Goal: Task Accomplishment & Management: Manage account settings

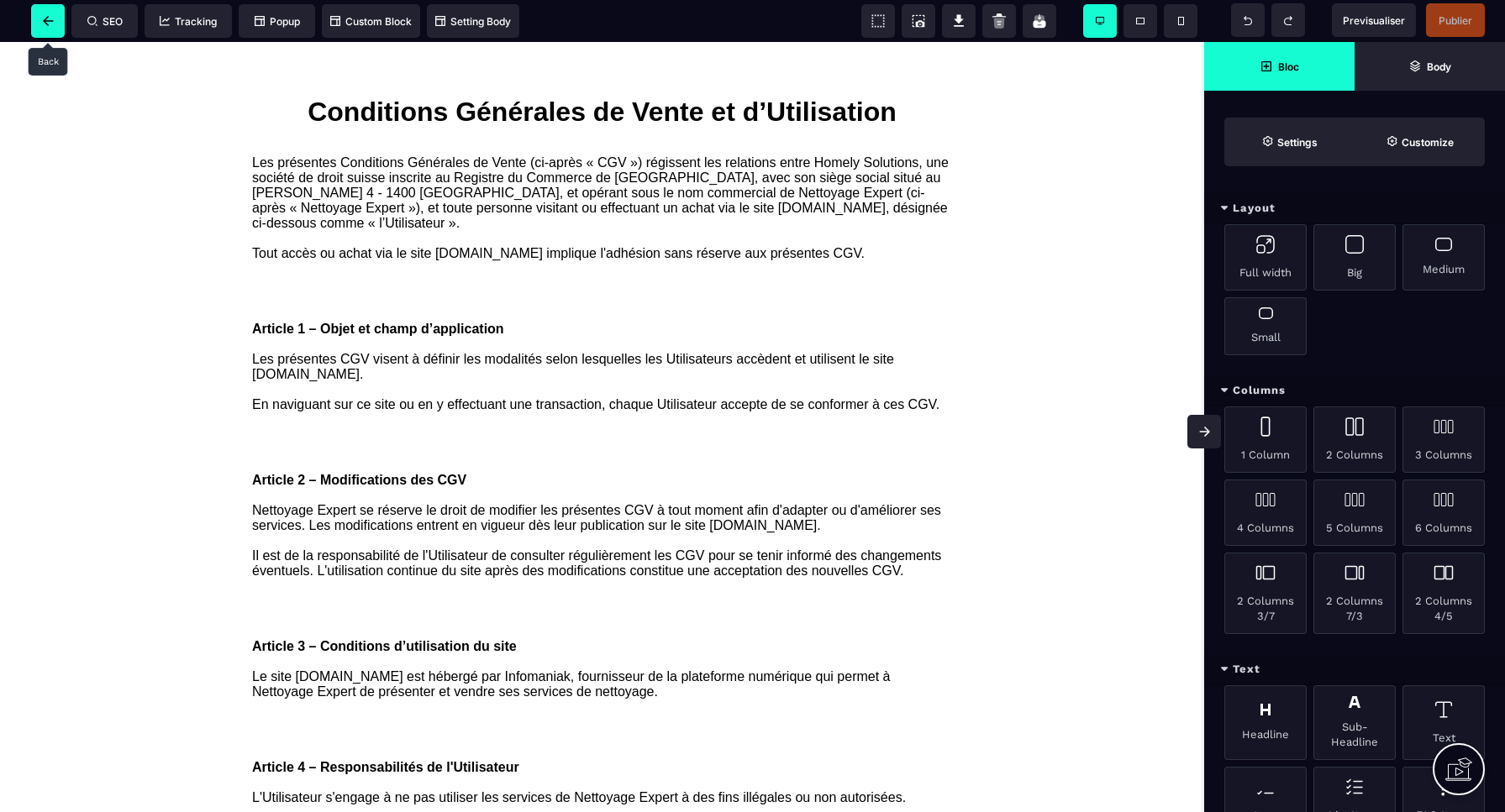
click at [45, 21] on icon at bounding box center [48, 21] width 10 height 10
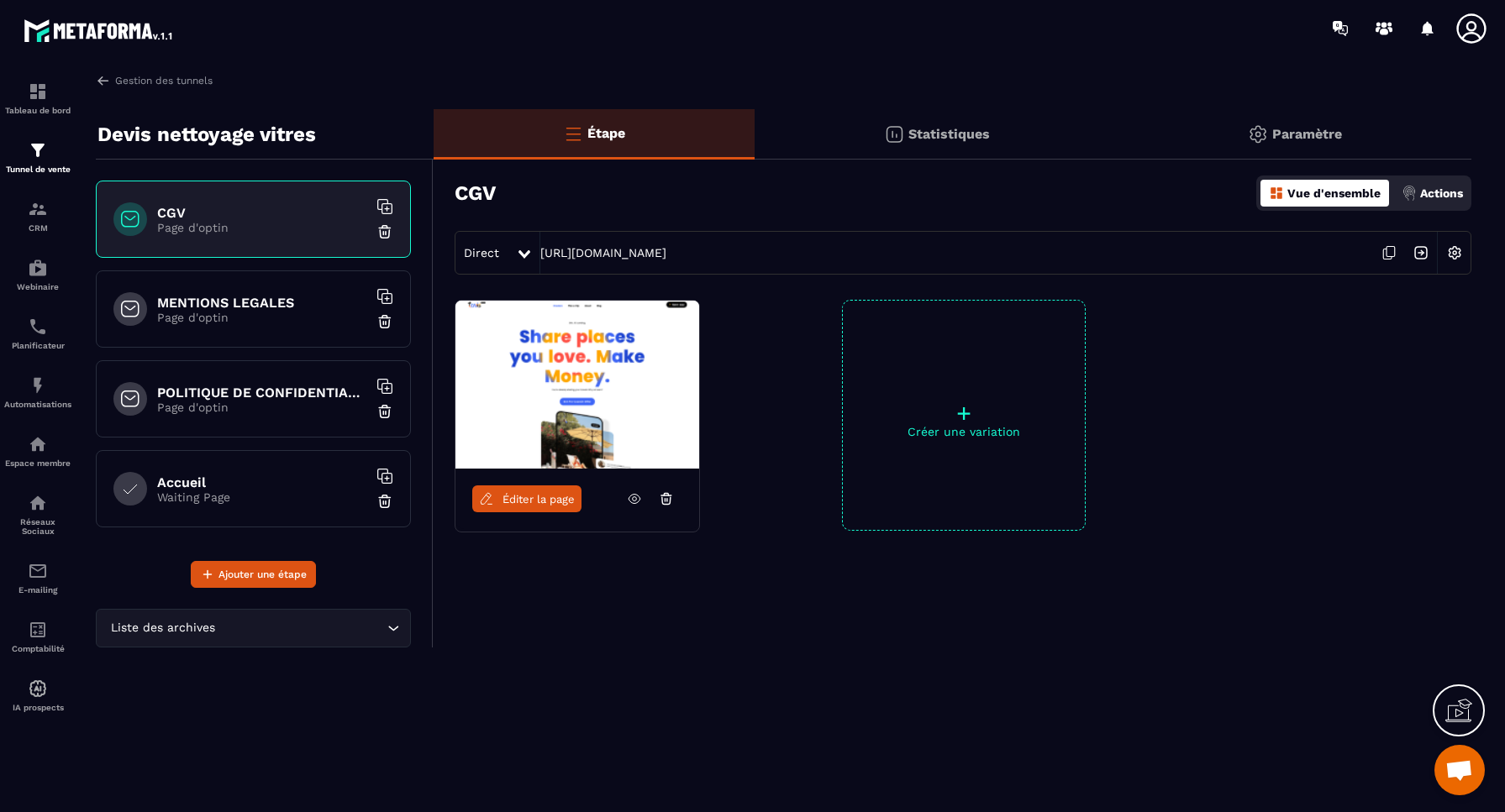
drag, startPoint x: 749, startPoint y: 260, endPoint x: 537, endPoint y: 240, distance: 212.9
click at [539, 240] on div "Direct [URL][DOMAIN_NAME]" at bounding box center [963, 253] width 1016 height 44
copy div "[URL][DOMAIN_NAME]"
click at [154, 80] on link "Gestion des tunnels" at bounding box center [154, 80] width 117 height 15
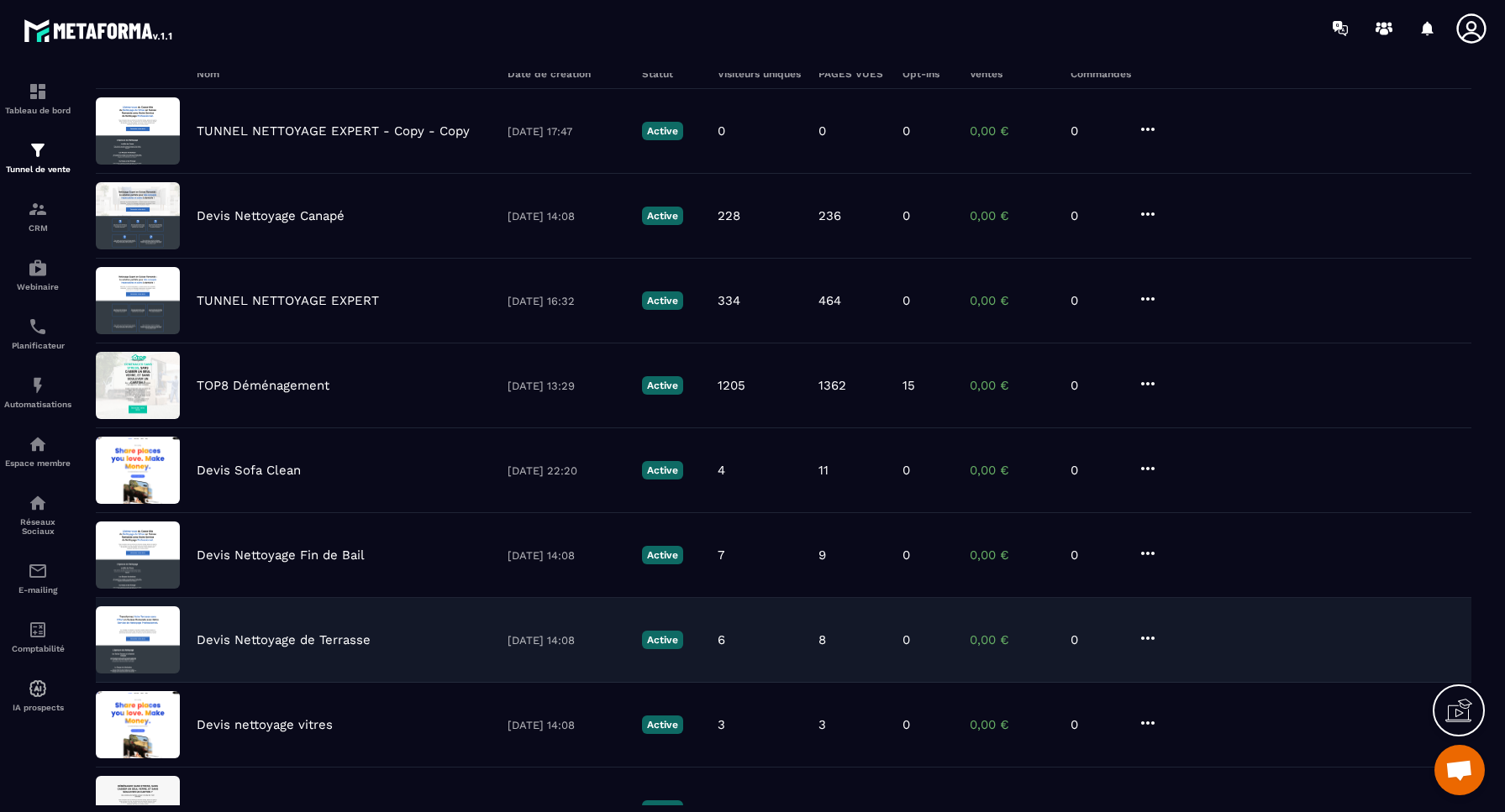
scroll to position [156, 0]
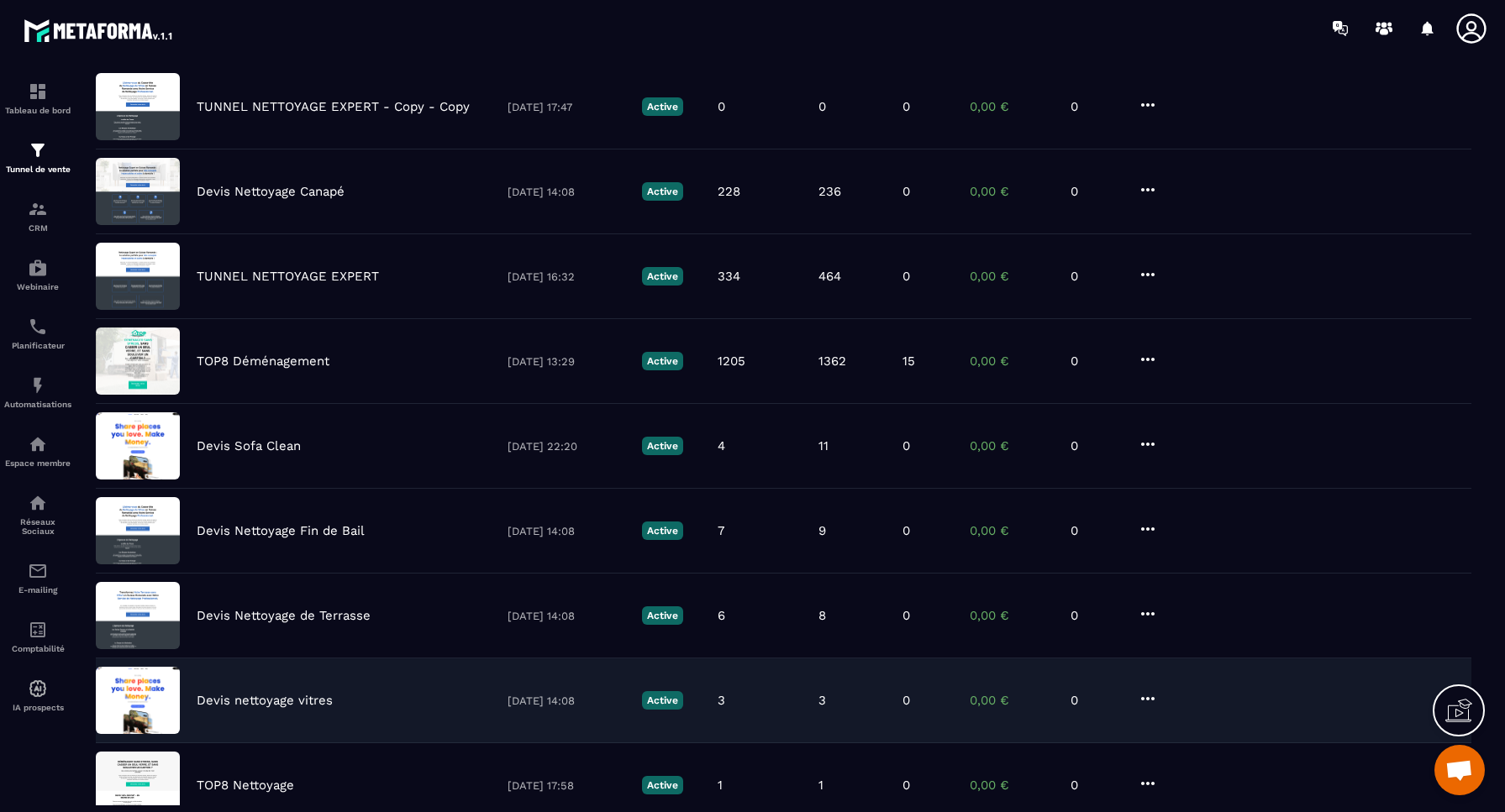
click at [1147, 697] on icon at bounding box center [1148, 699] width 20 height 20
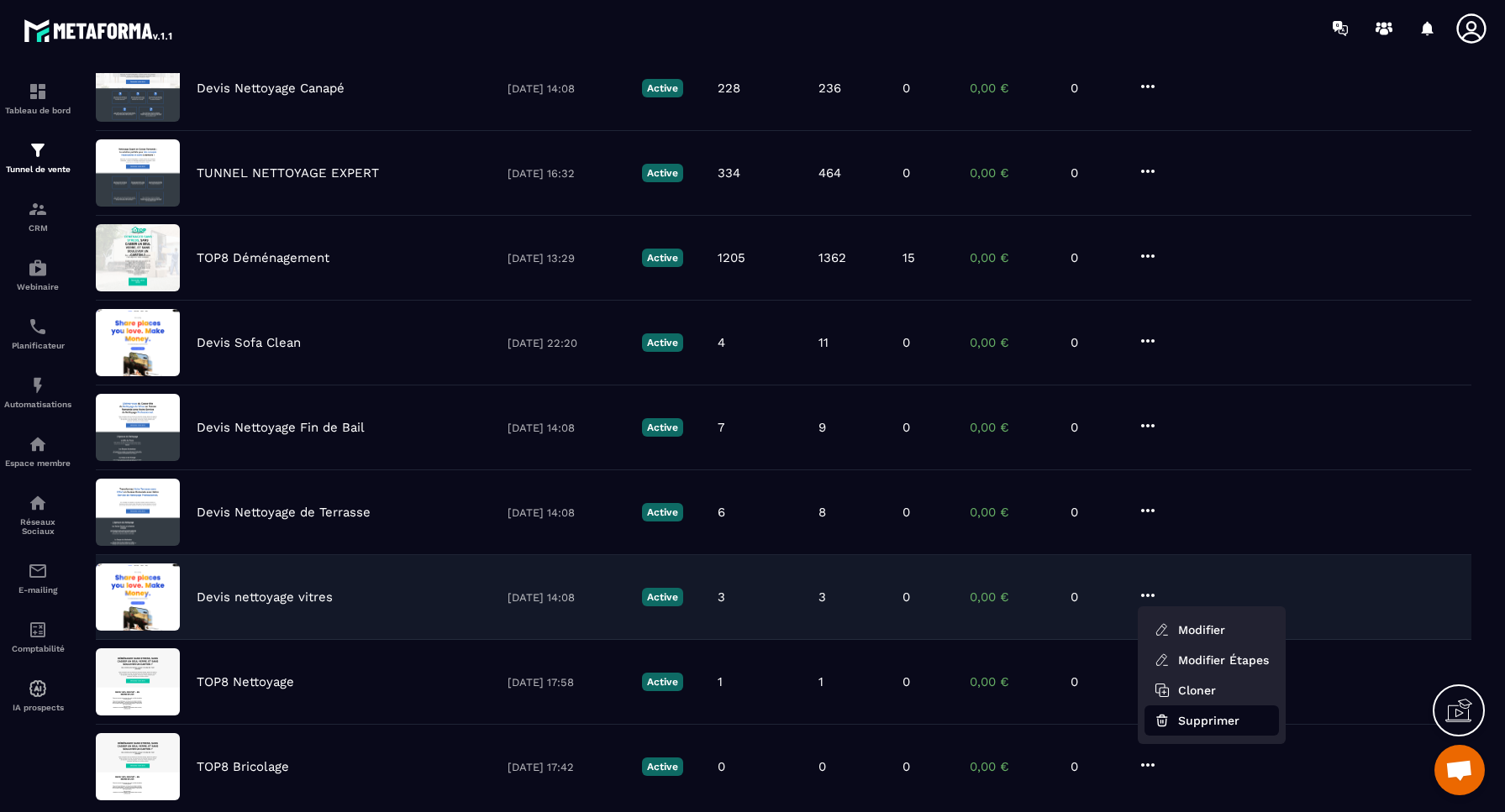
scroll to position [281, 0]
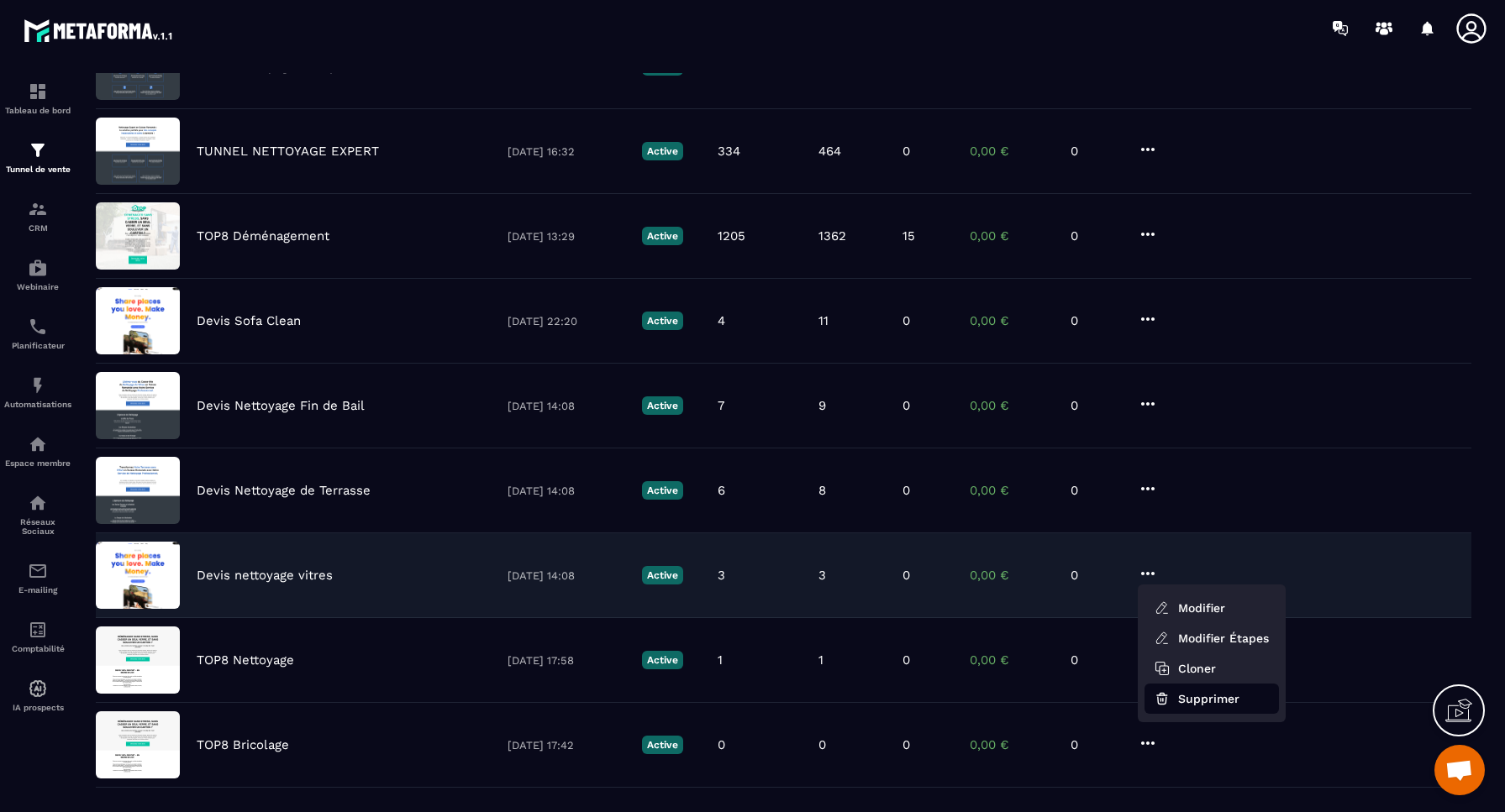
click at [1204, 703] on button "Supprimer" at bounding box center [1211, 699] width 135 height 30
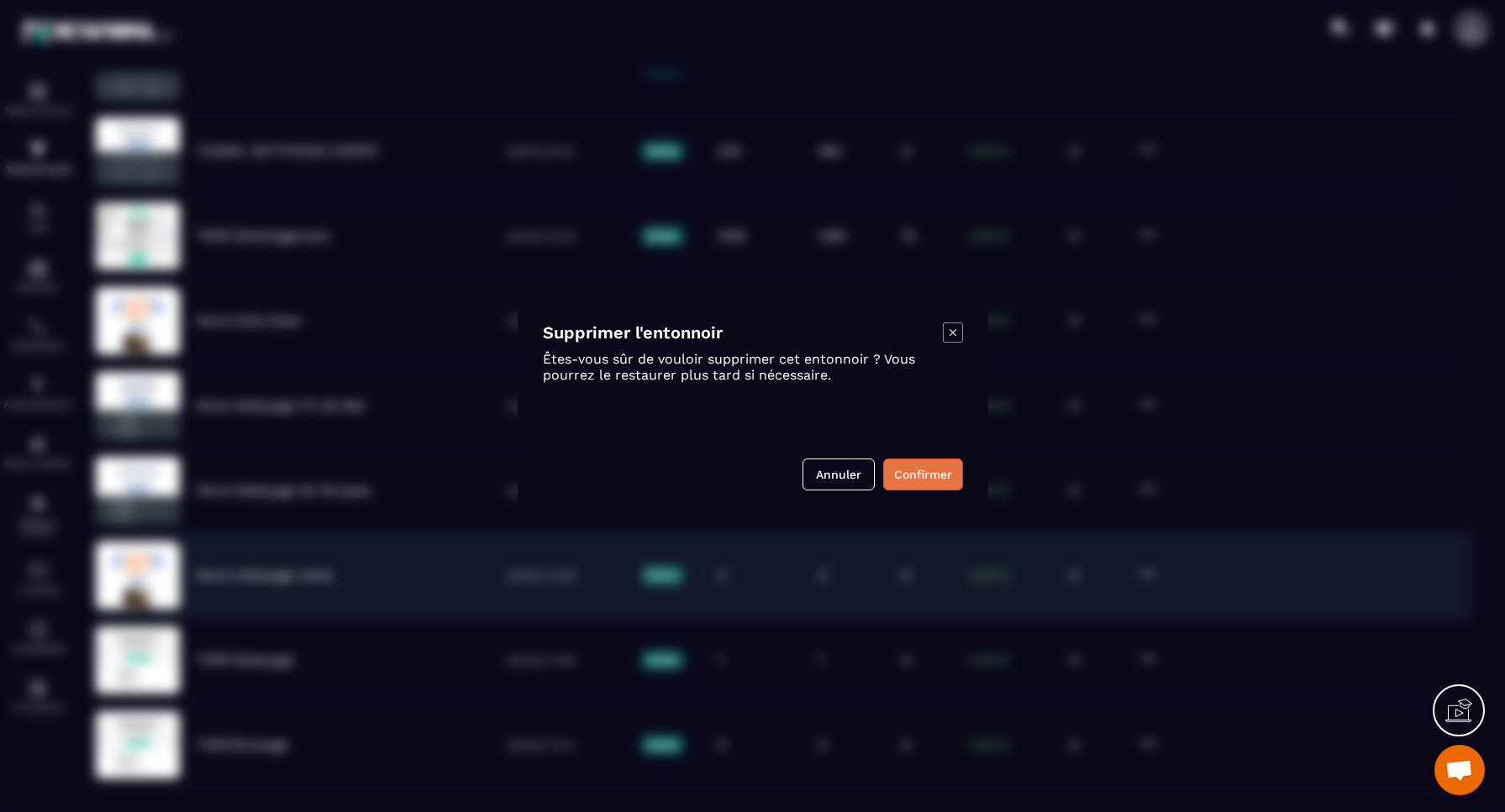
click at [941, 479] on button "Confirmer" at bounding box center [923, 475] width 80 height 32
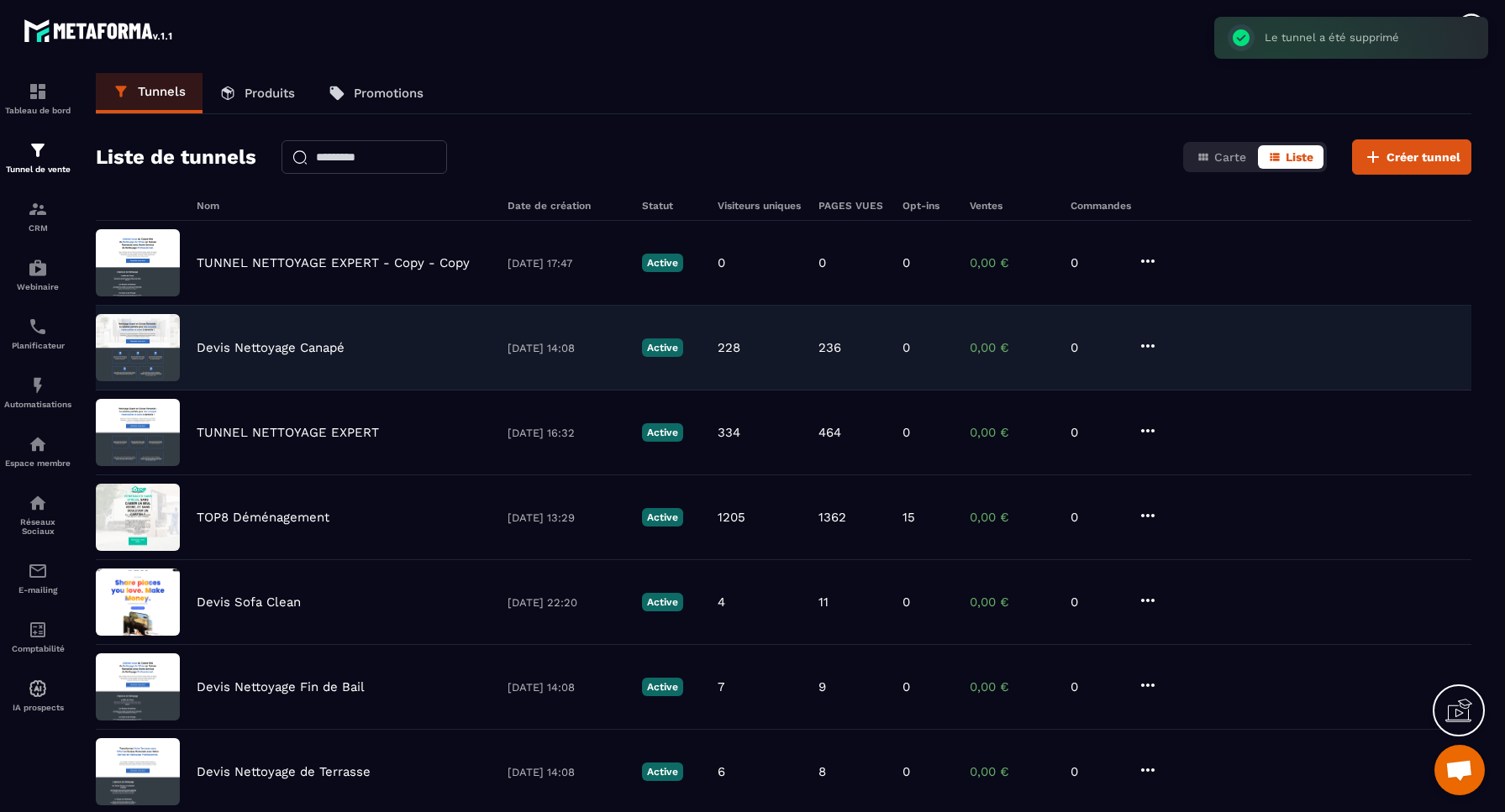
scroll to position [0, 0]
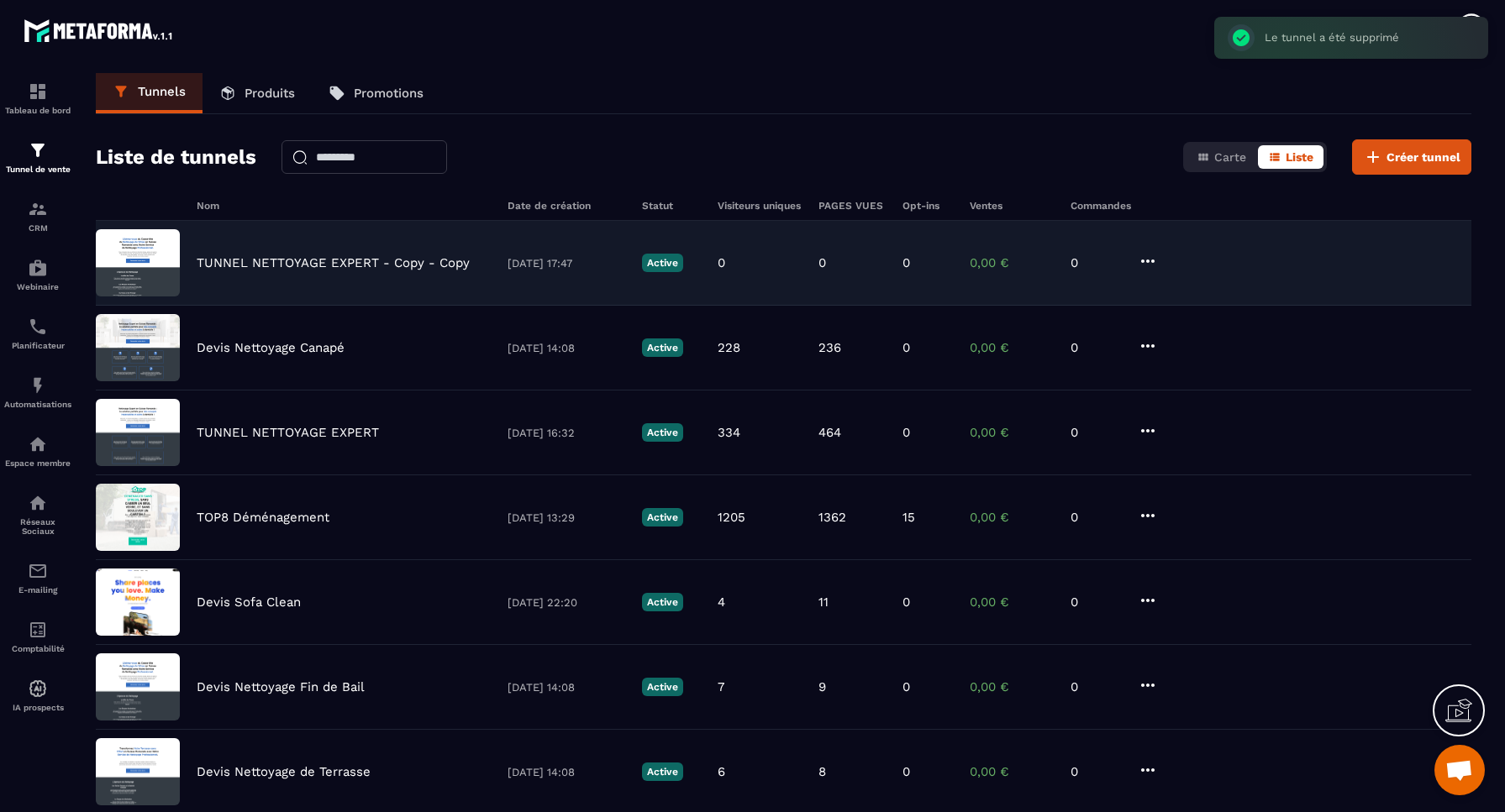
click at [351, 262] on p "TUNNEL NETTOYAGE EXPERT - Copy - Copy" at bounding box center [333, 263] width 273 height 15
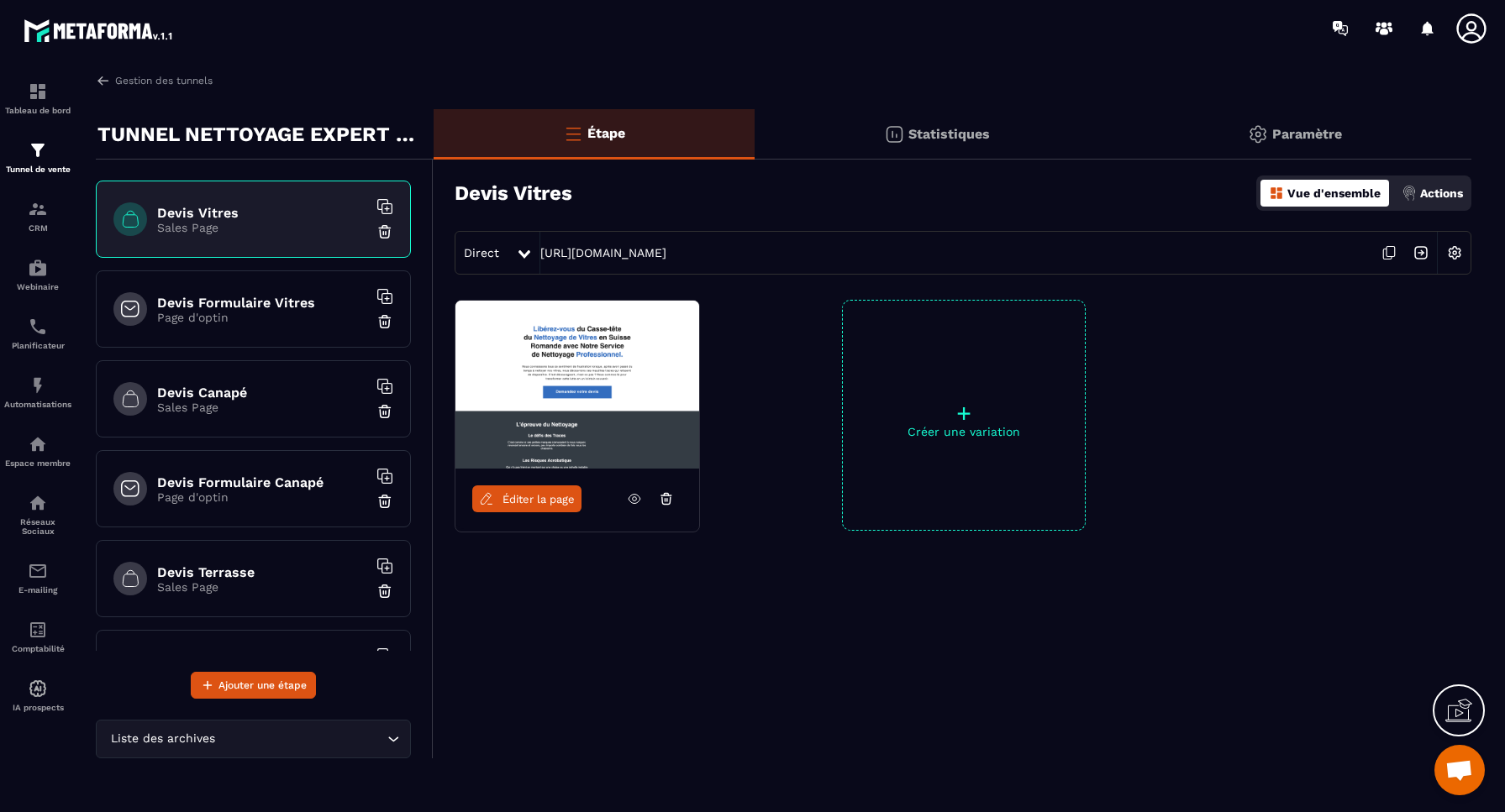
click at [288, 335] on div "Devis Formulaire Vitres Page d'optin" at bounding box center [253, 308] width 315 height 77
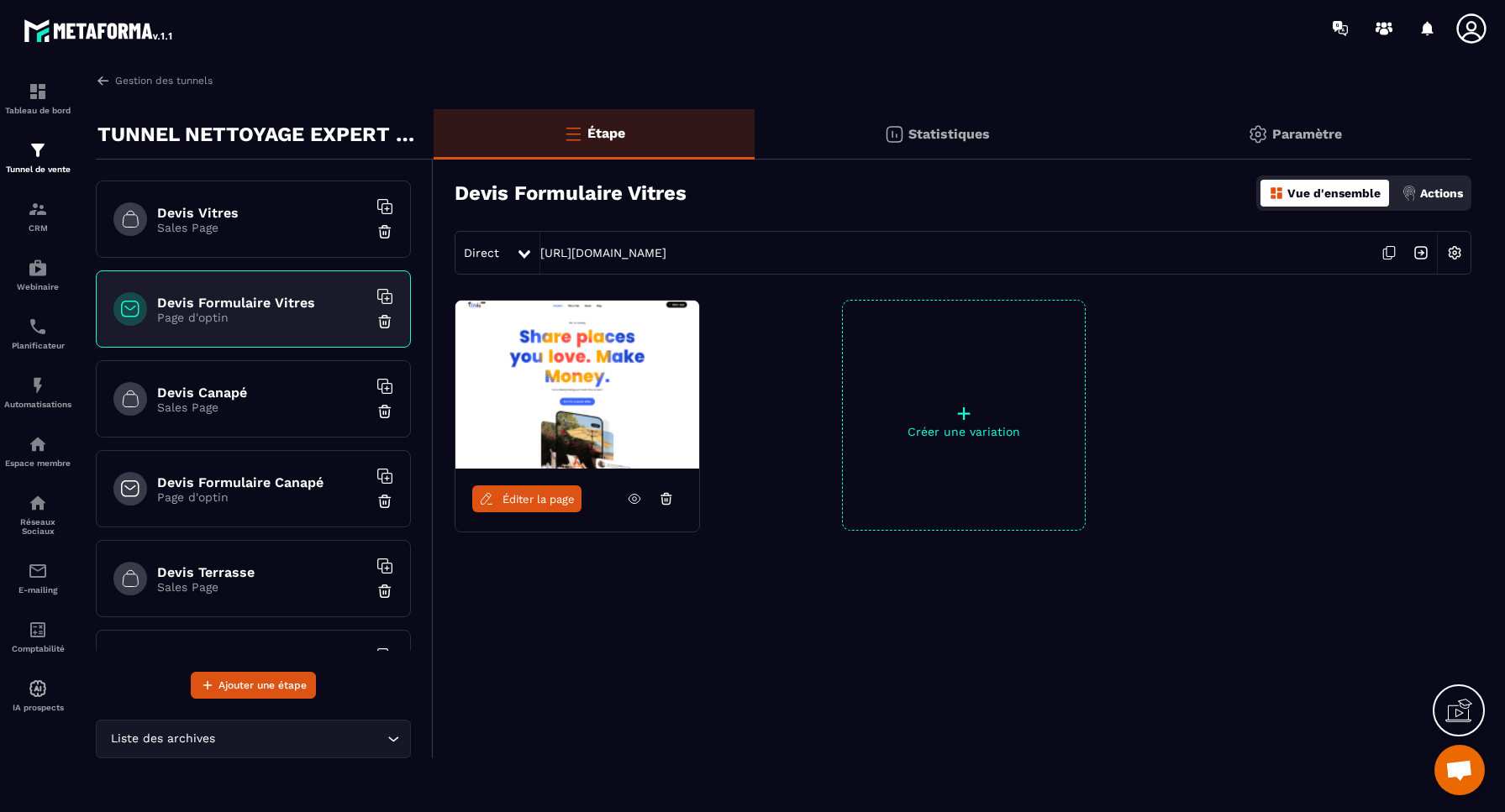
click at [381, 319] on img at bounding box center [385, 322] width 17 height 17
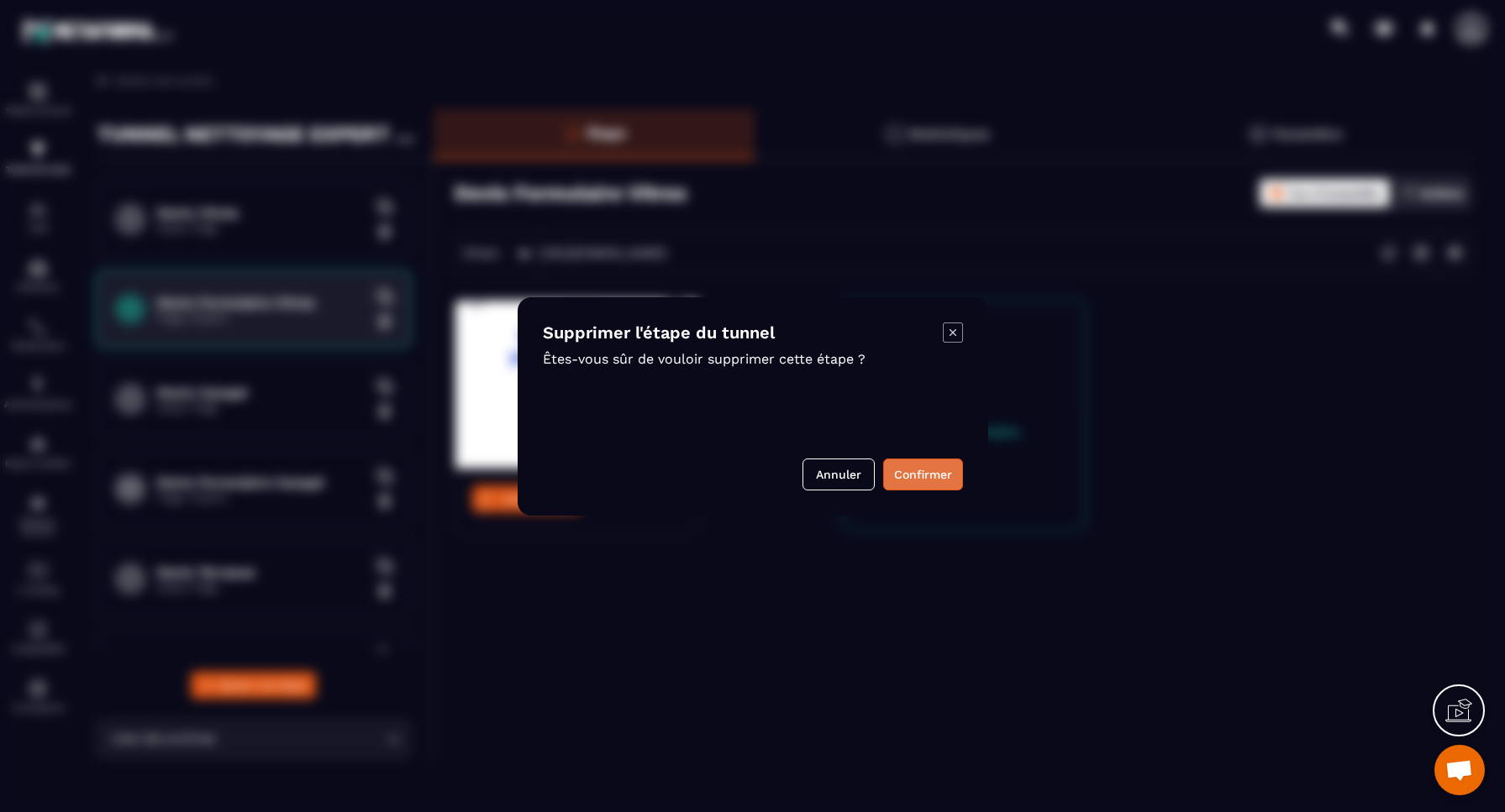
click at [909, 480] on button "Confirmer" at bounding box center [923, 475] width 80 height 32
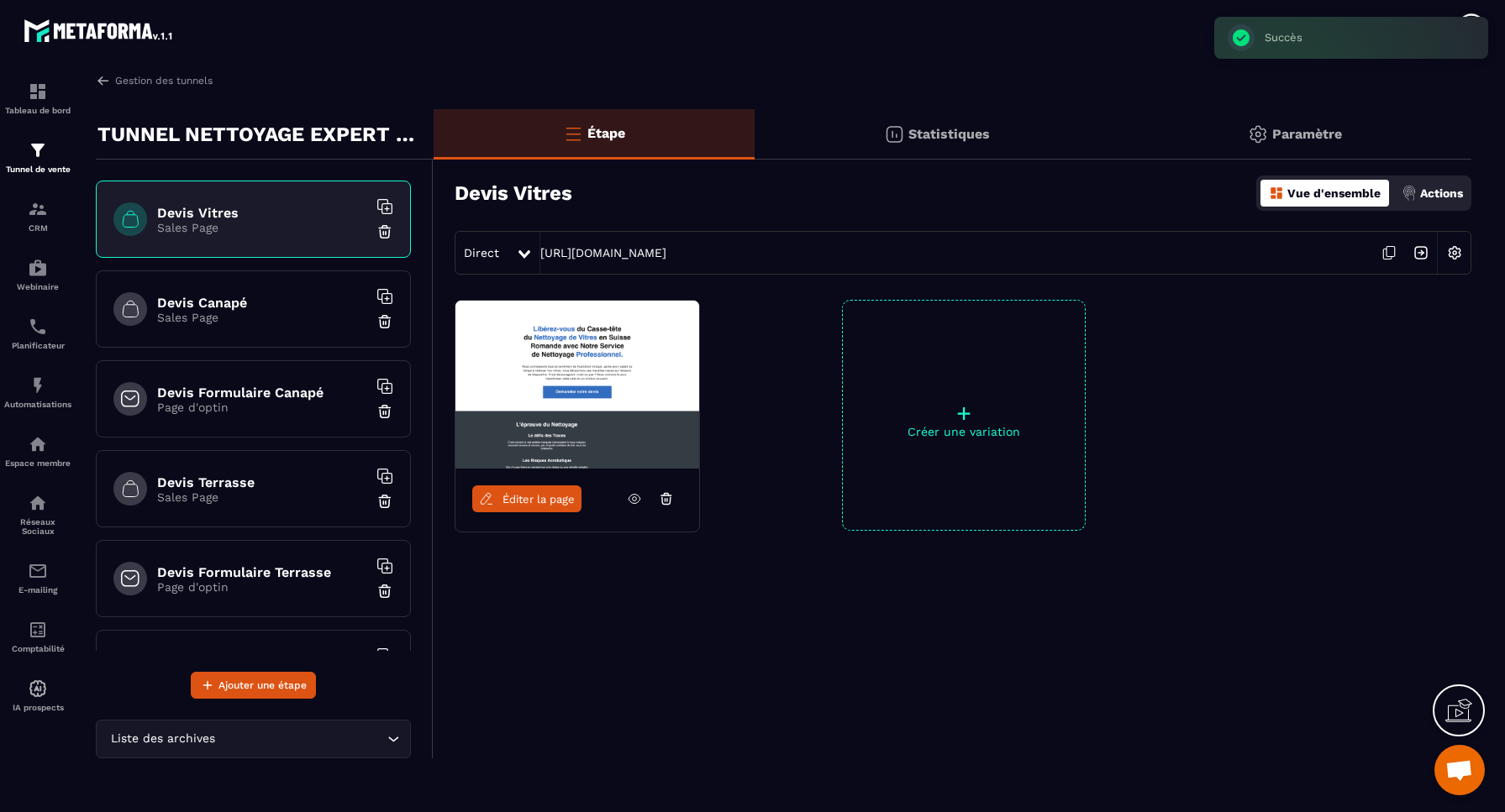
click at [231, 326] on div "Devis Canapé Sales Page" at bounding box center [253, 308] width 315 height 77
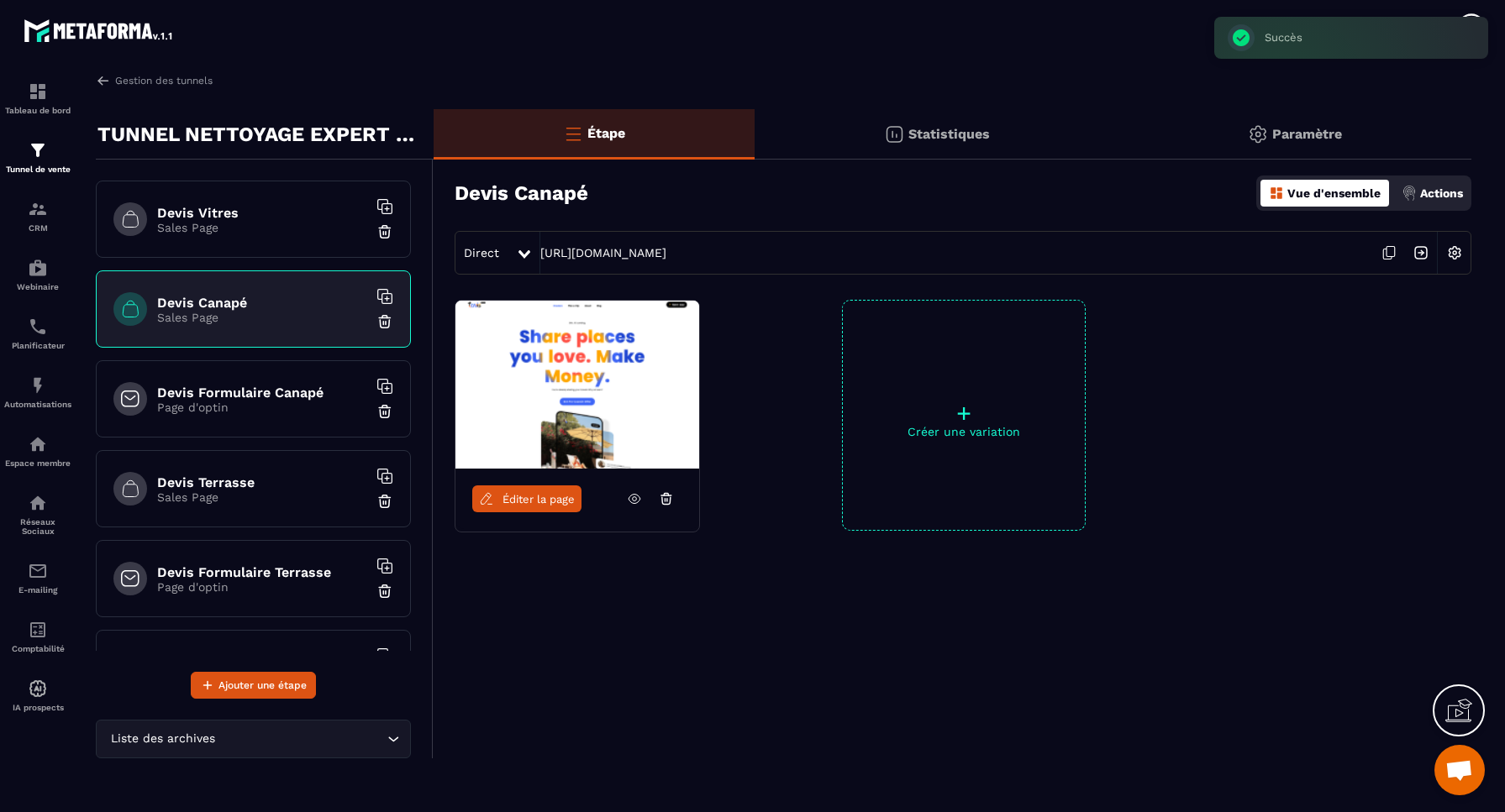
click at [386, 321] on img at bounding box center [385, 322] width 17 height 17
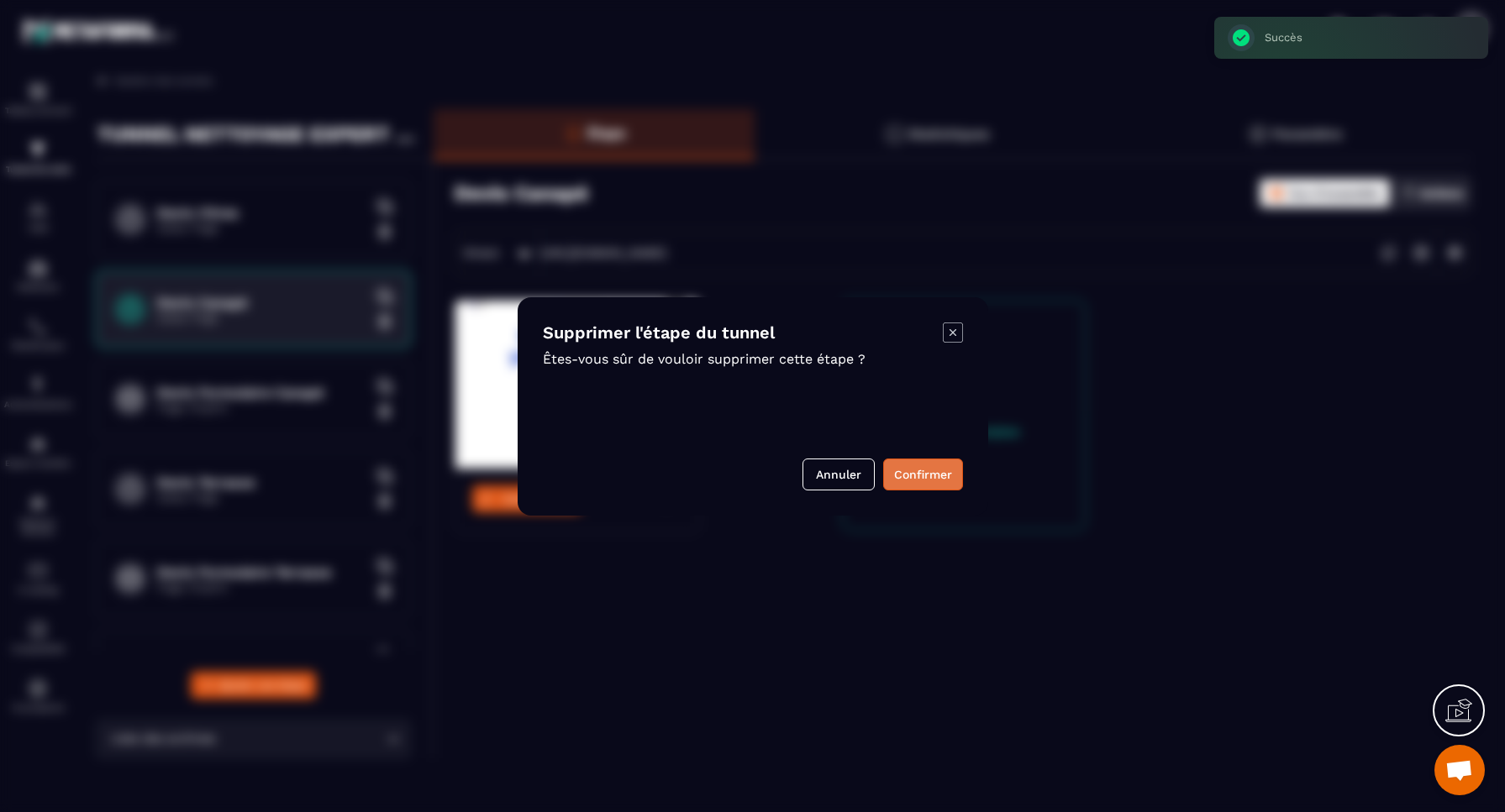
click at [913, 476] on button "Confirmer" at bounding box center [923, 475] width 80 height 32
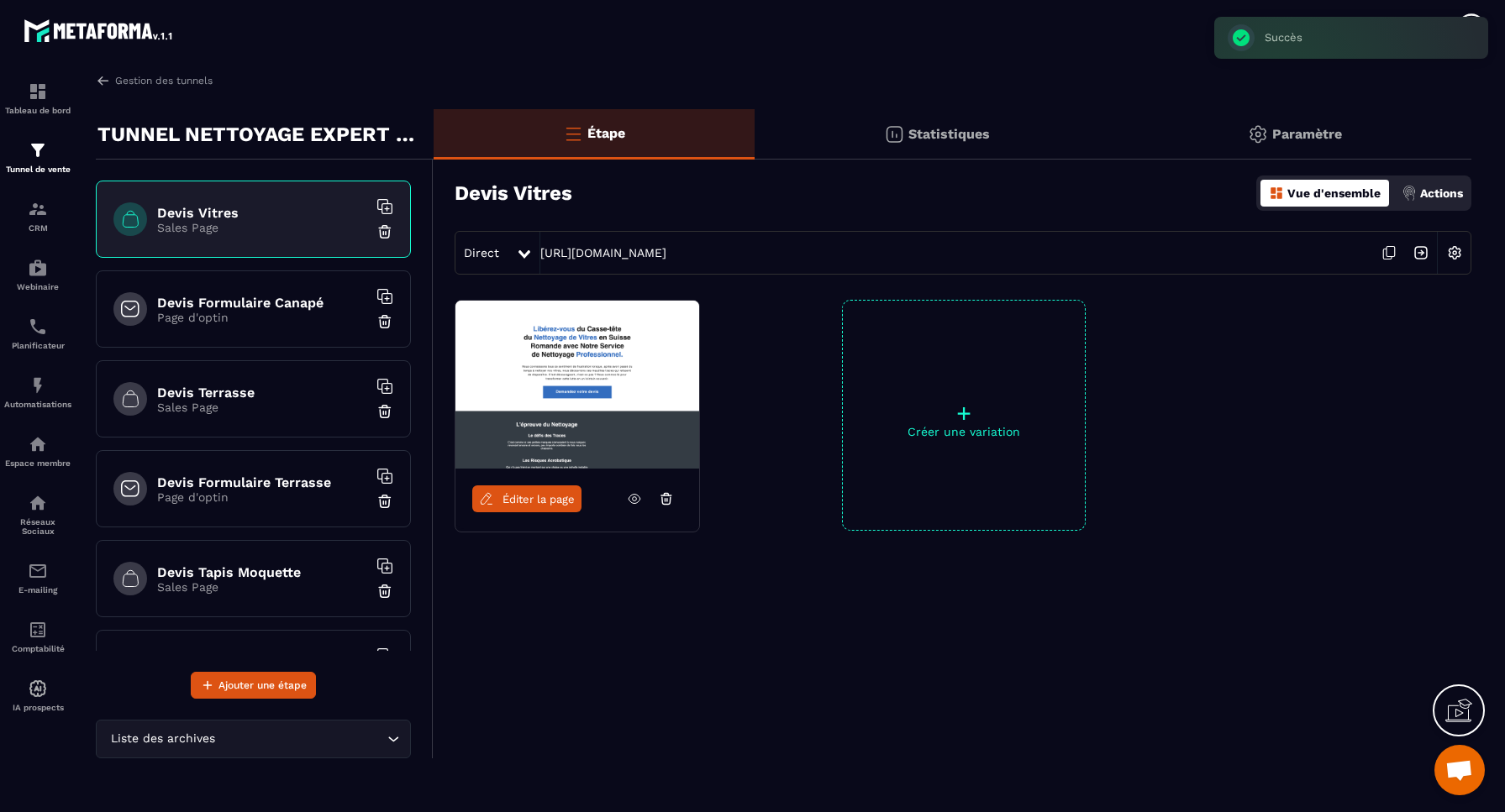
click at [231, 320] on p "Page d'optin" at bounding box center [262, 318] width 210 height 14
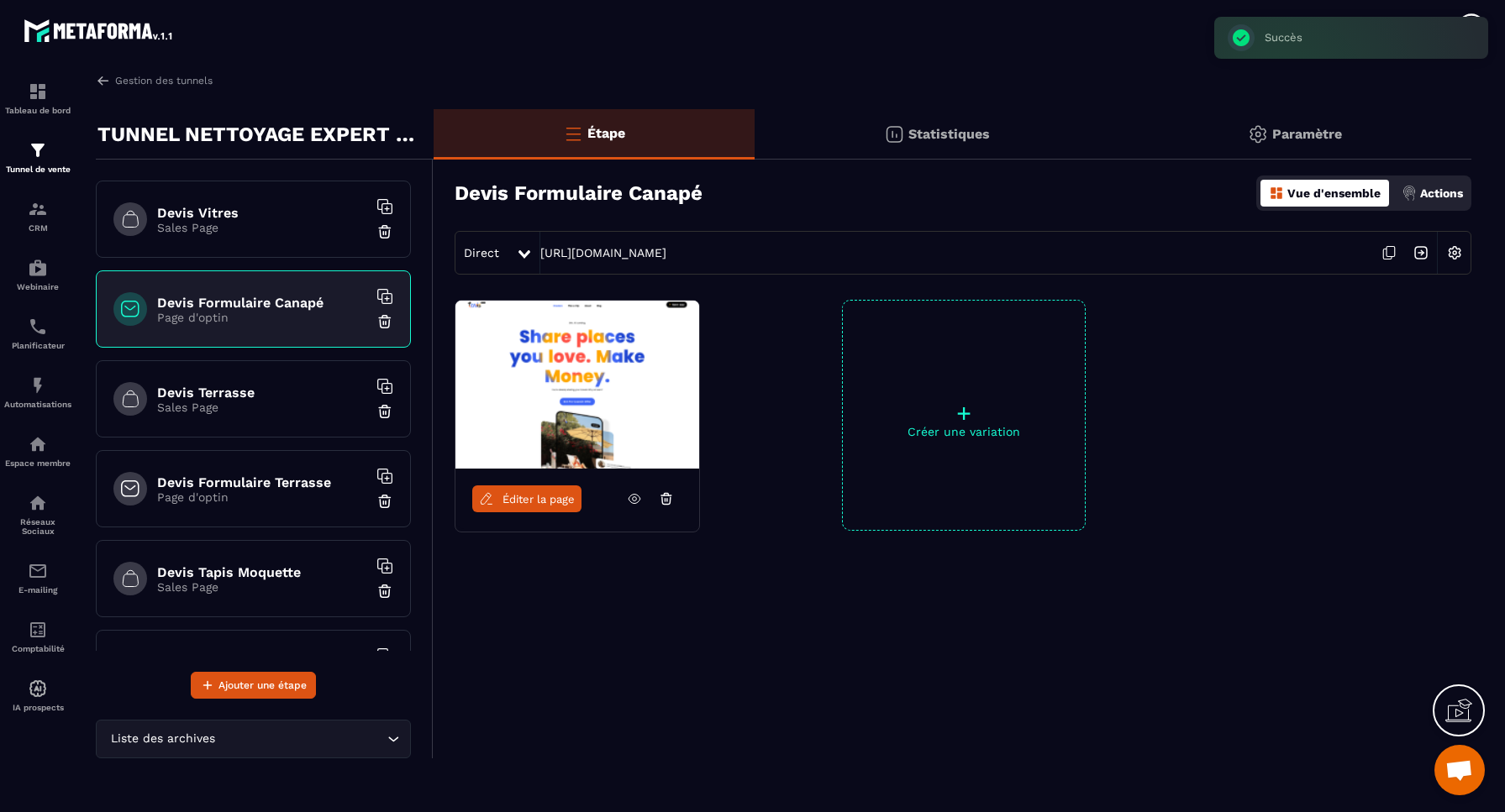
click at [389, 321] on img at bounding box center [385, 322] width 17 height 17
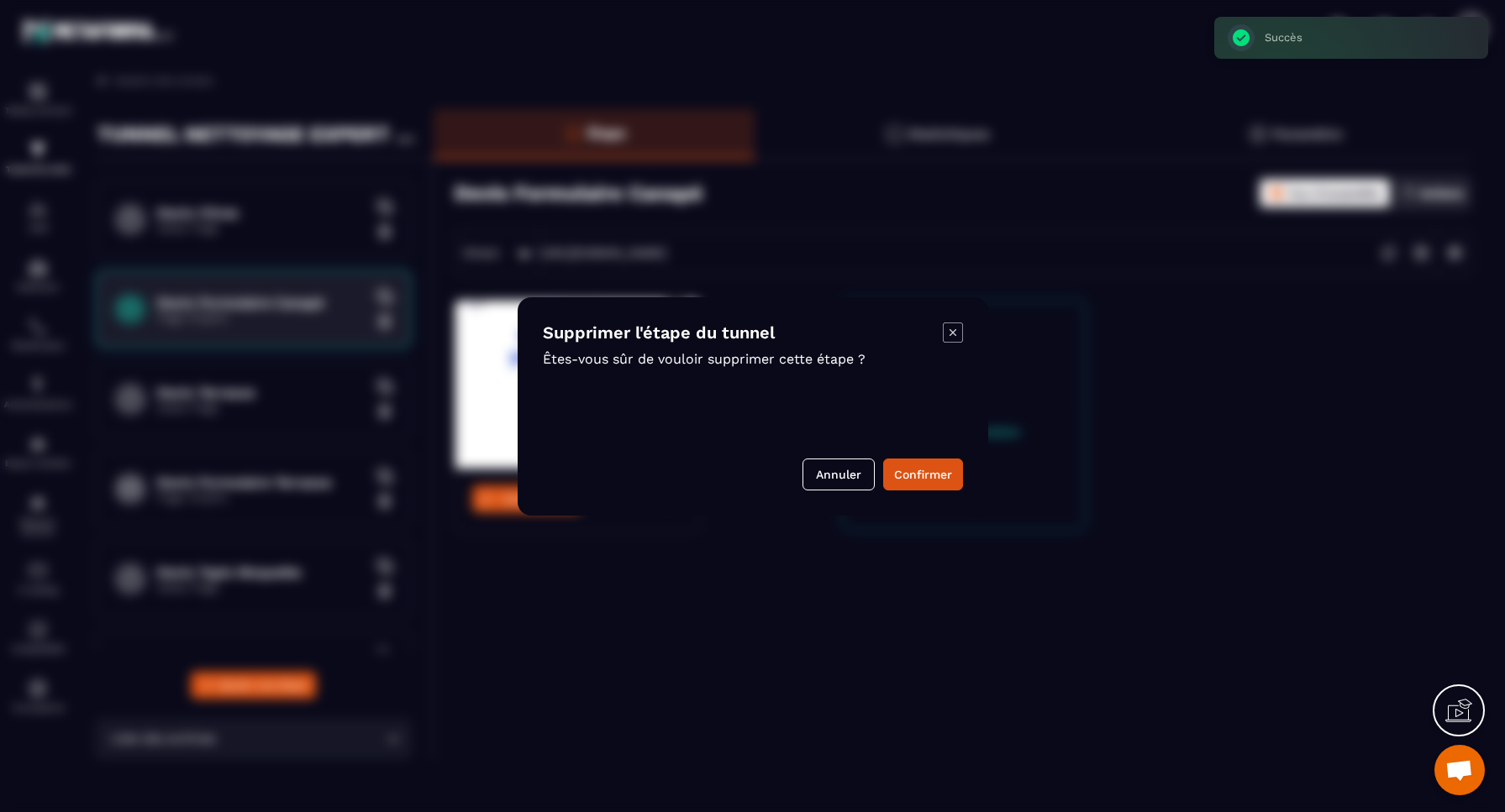
drag, startPoint x: 915, startPoint y: 472, endPoint x: 370, endPoint y: 415, distance: 548.0
click at [915, 472] on button "Confirmer" at bounding box center [923, 475] width 80 height 32
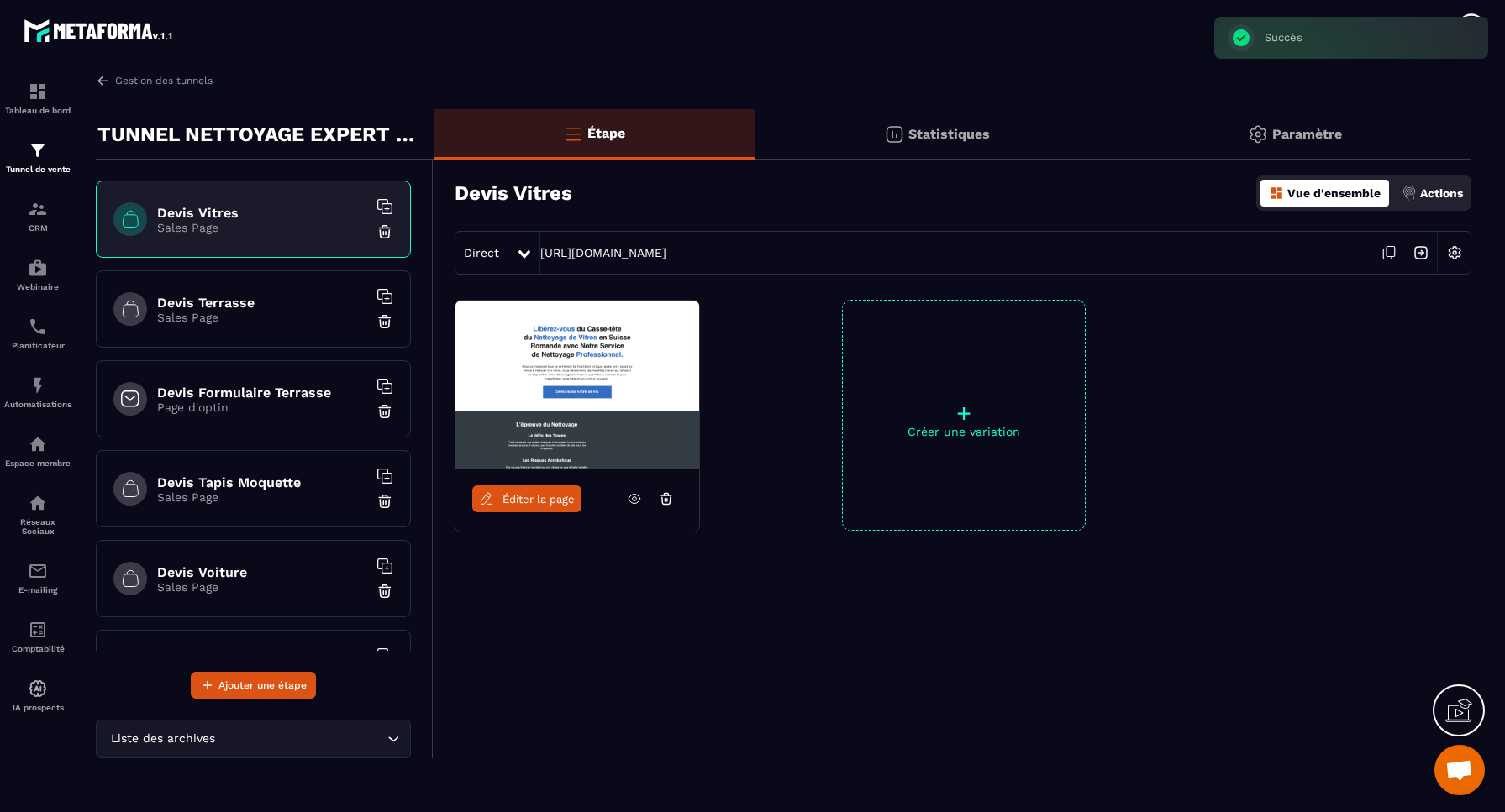
click at [278, 343] on div "Devis Terrasse Sales Page" at bounding box center [253, 308] width 315 height 77
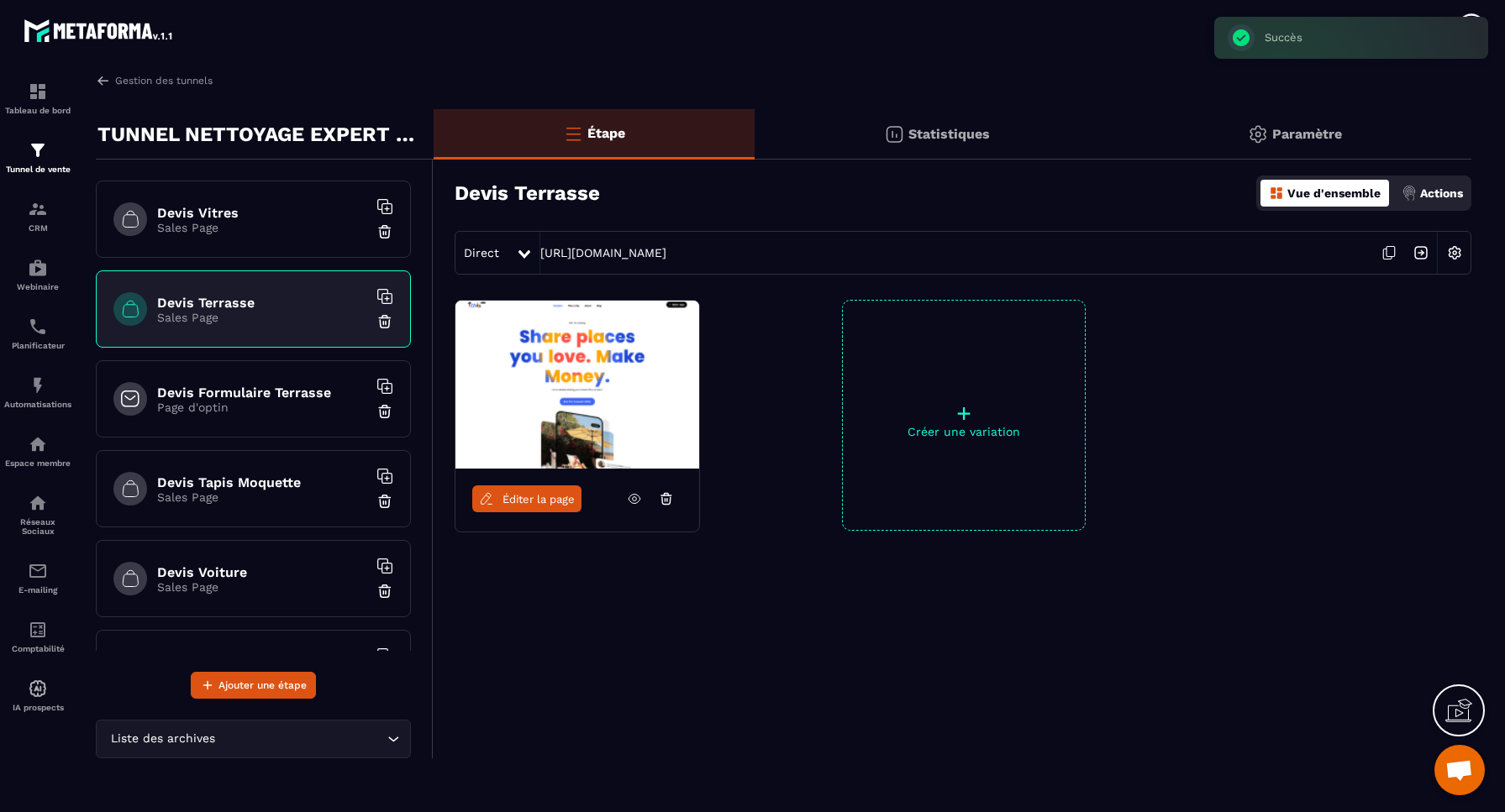
click at [386, 323] on img at bounding box center [385, 322] width 17 height 17
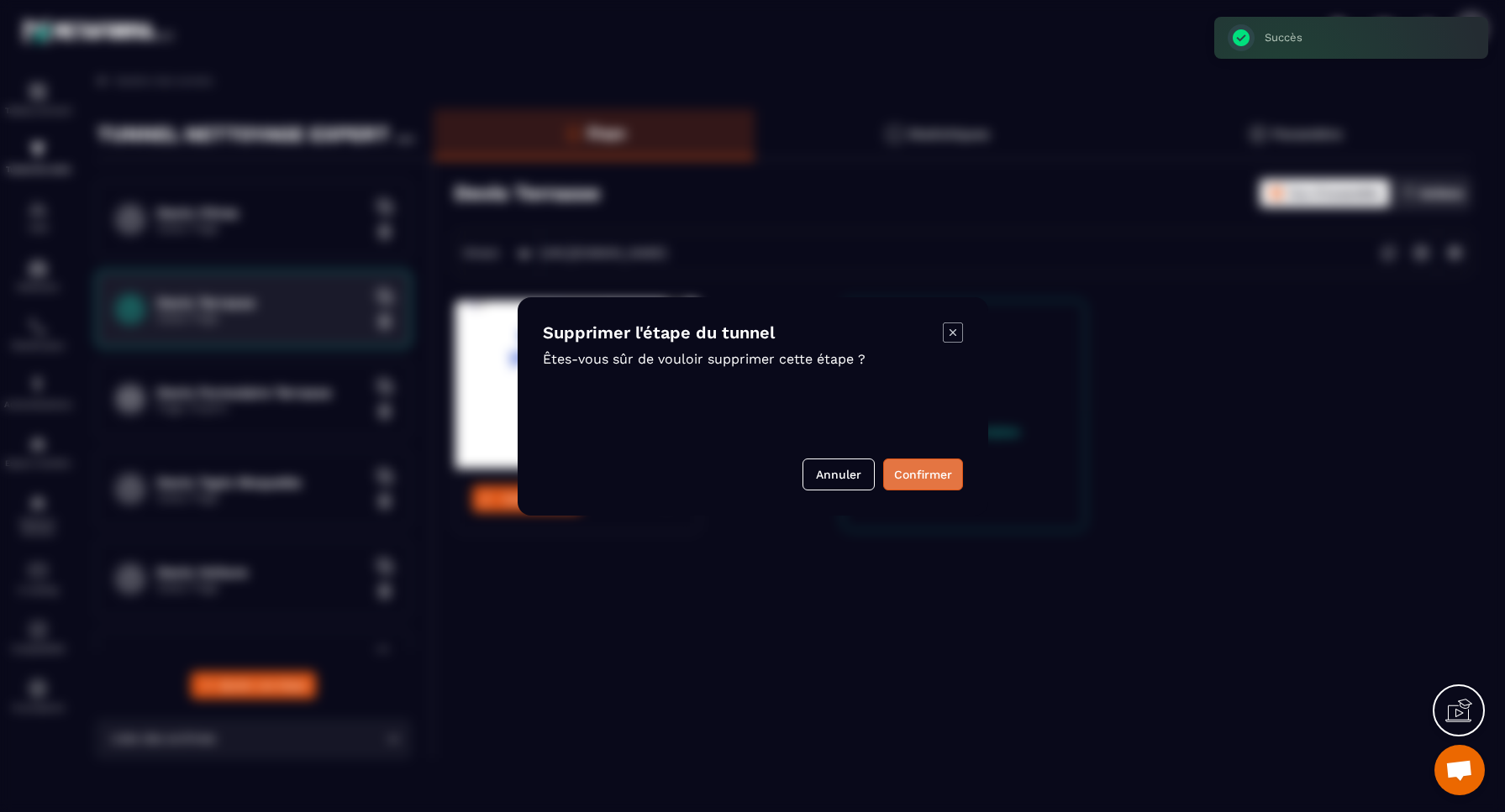
click at [932, 473] on button "Confirmer" at bounding box center [923, 475] width 80 height 32
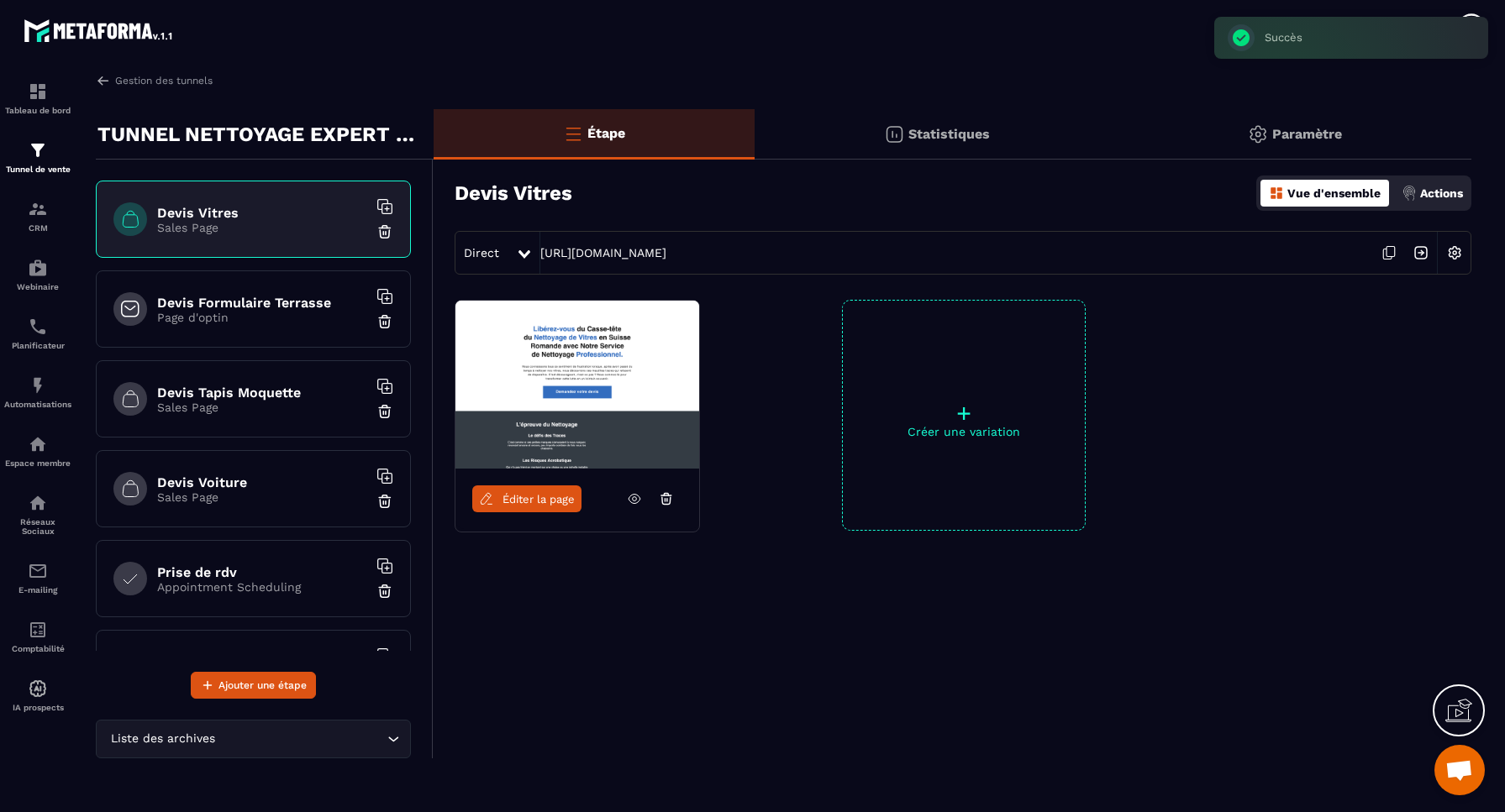
click at [224, 334] on div "Devis Formulaire Terrasse Page d'optin" at bounding box center [253, 308] width 315 height 77
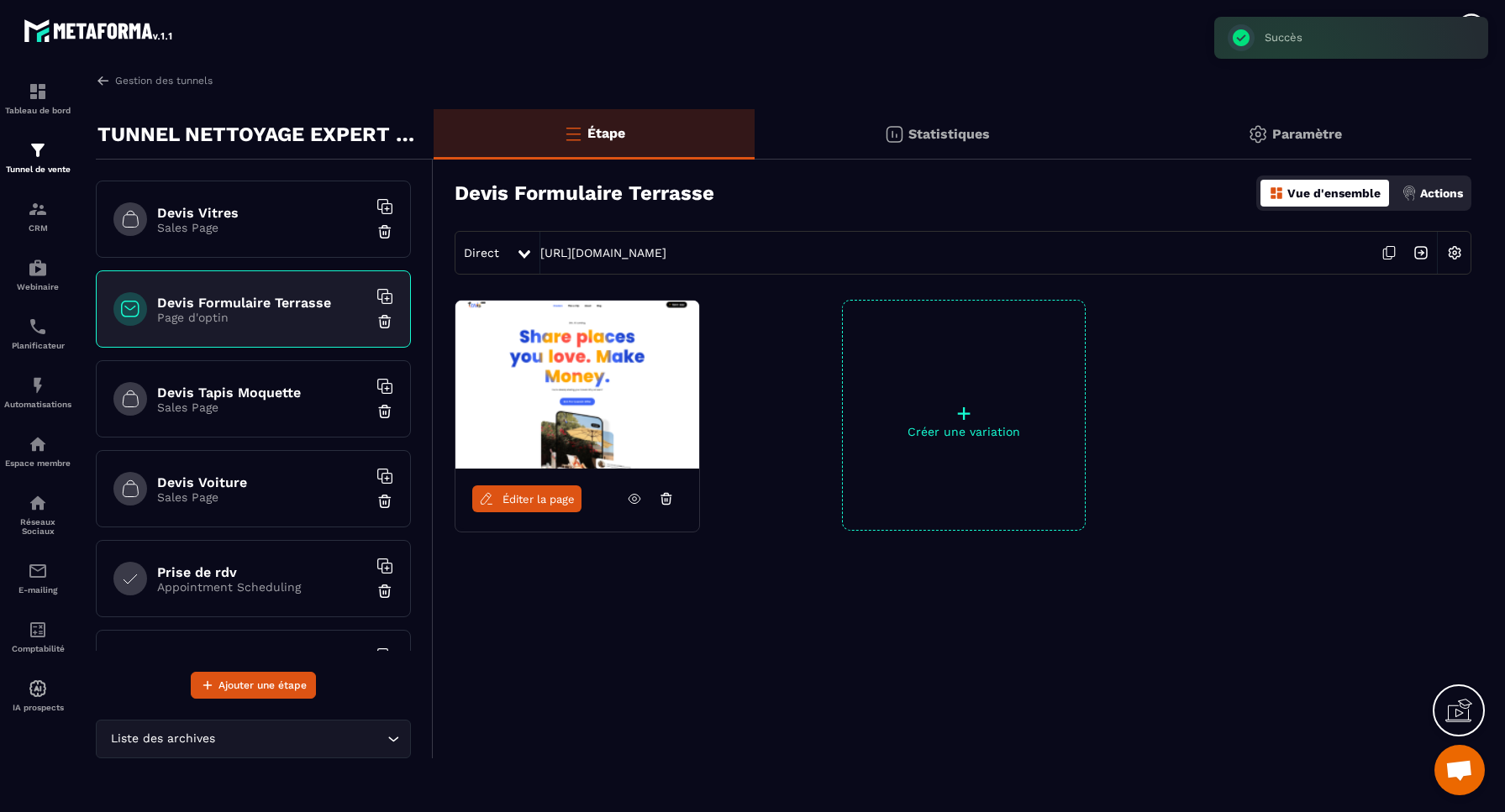
click at [385, 321] on img at bounding box center [385, 322] width 17 height 17
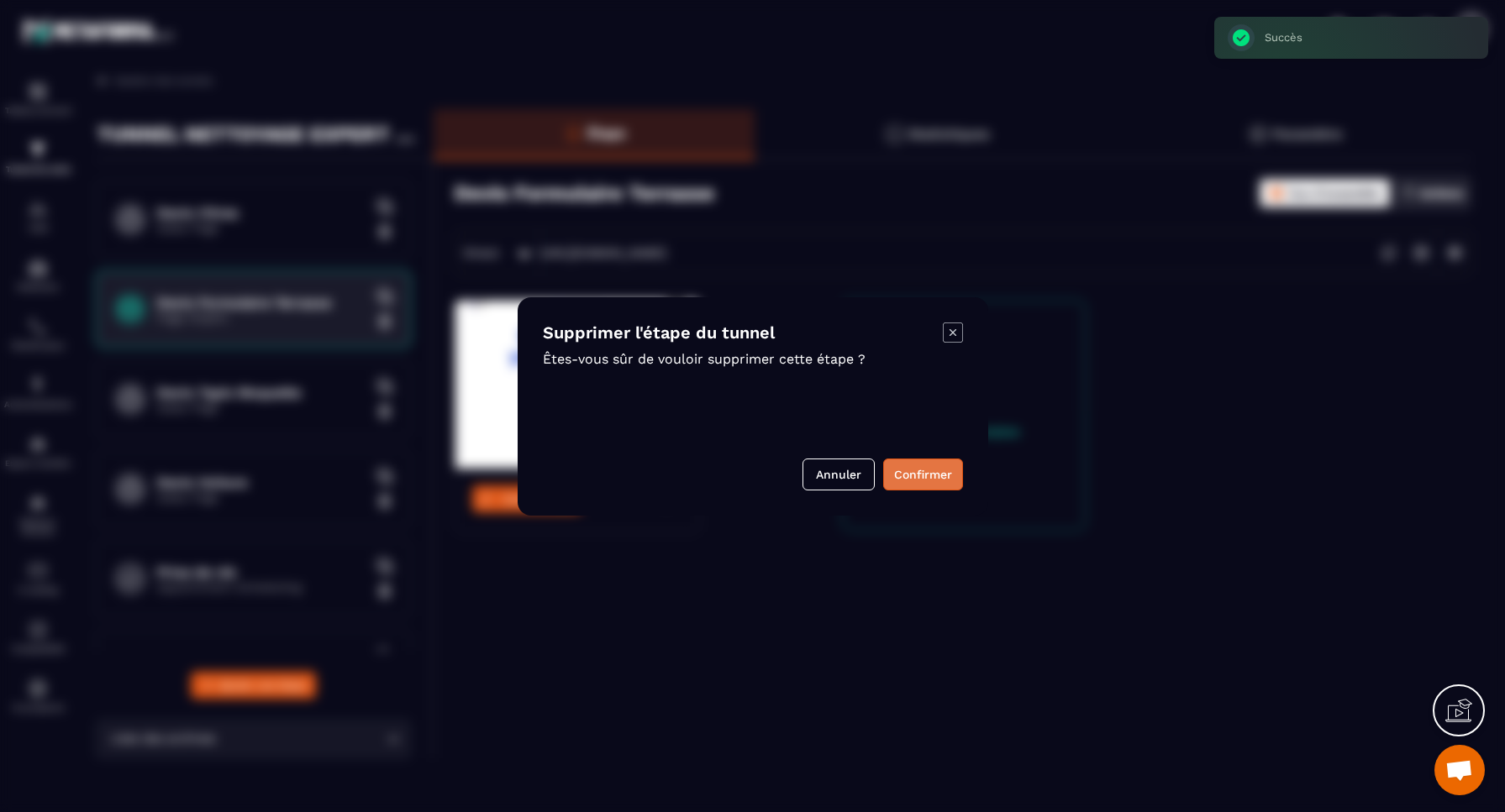
click at [951, 474] on button "Confirmer" at bounding box center [923, 475] width 80 height 32
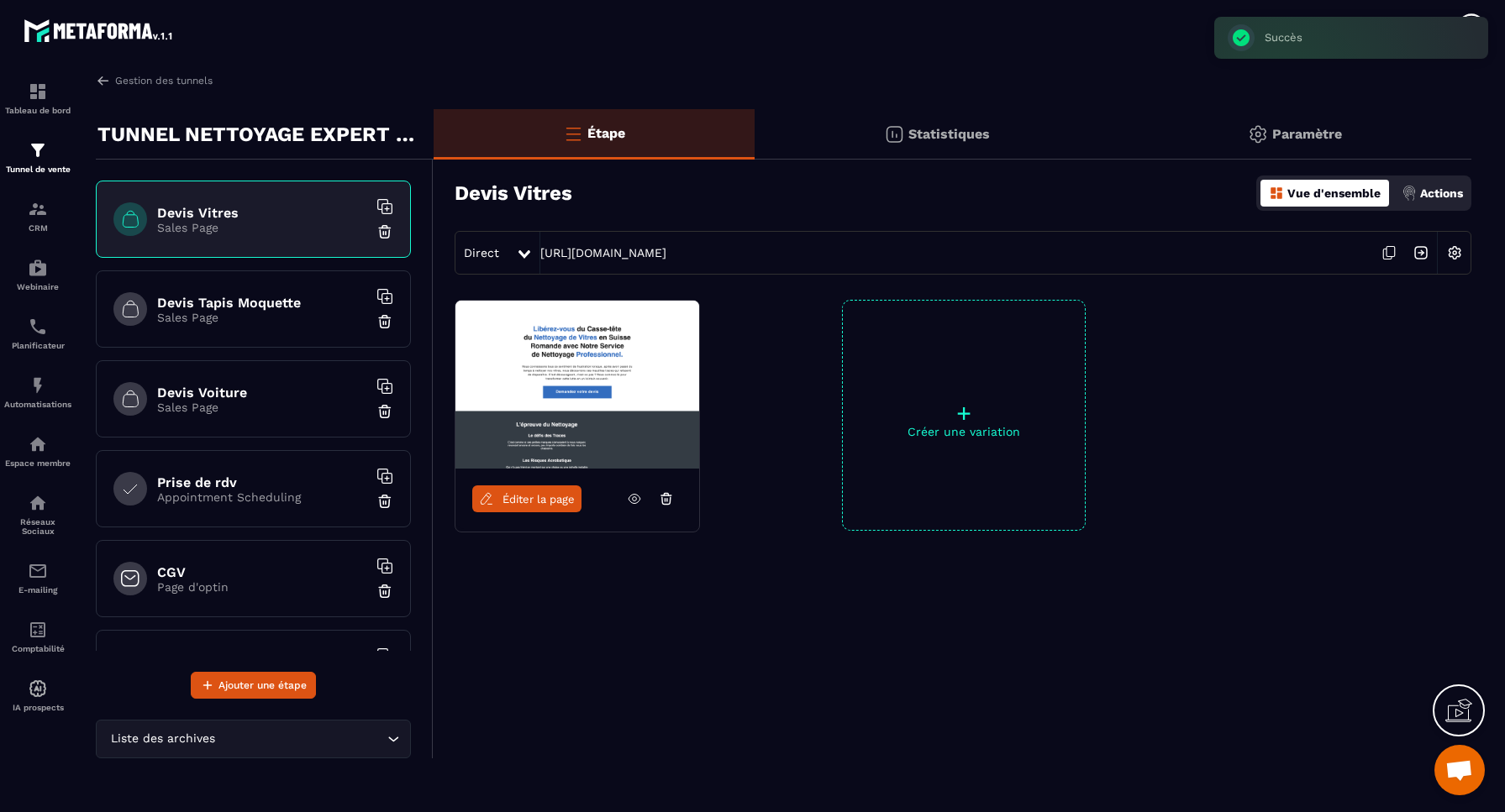
click at [261, 333] on div "Devis Tapis Moquette Sales Page" at bounding box center [253, 308] width 315 height 77
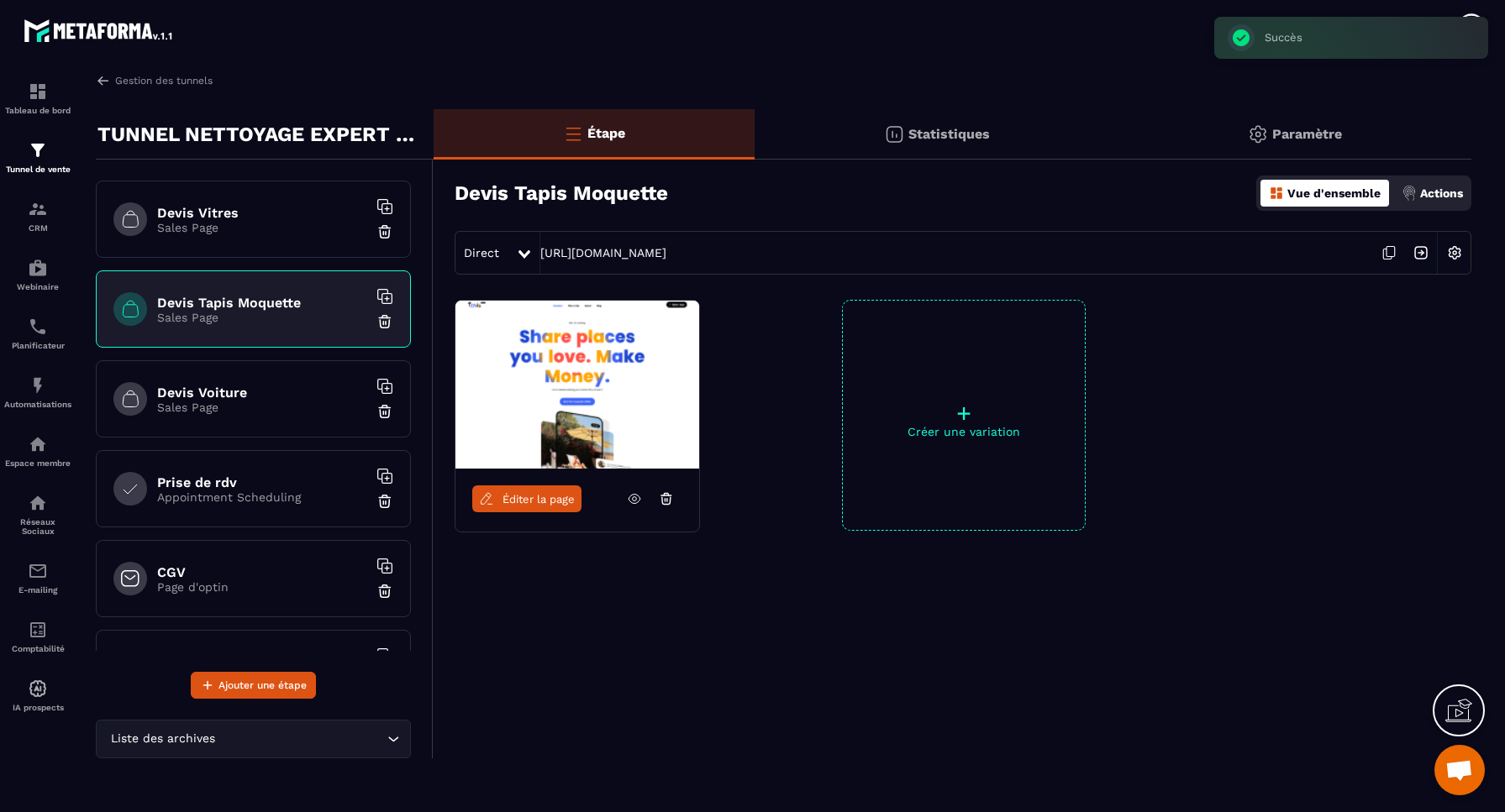
click at [385, 320] on img at bounding box center [385, 322] width 17 height 17
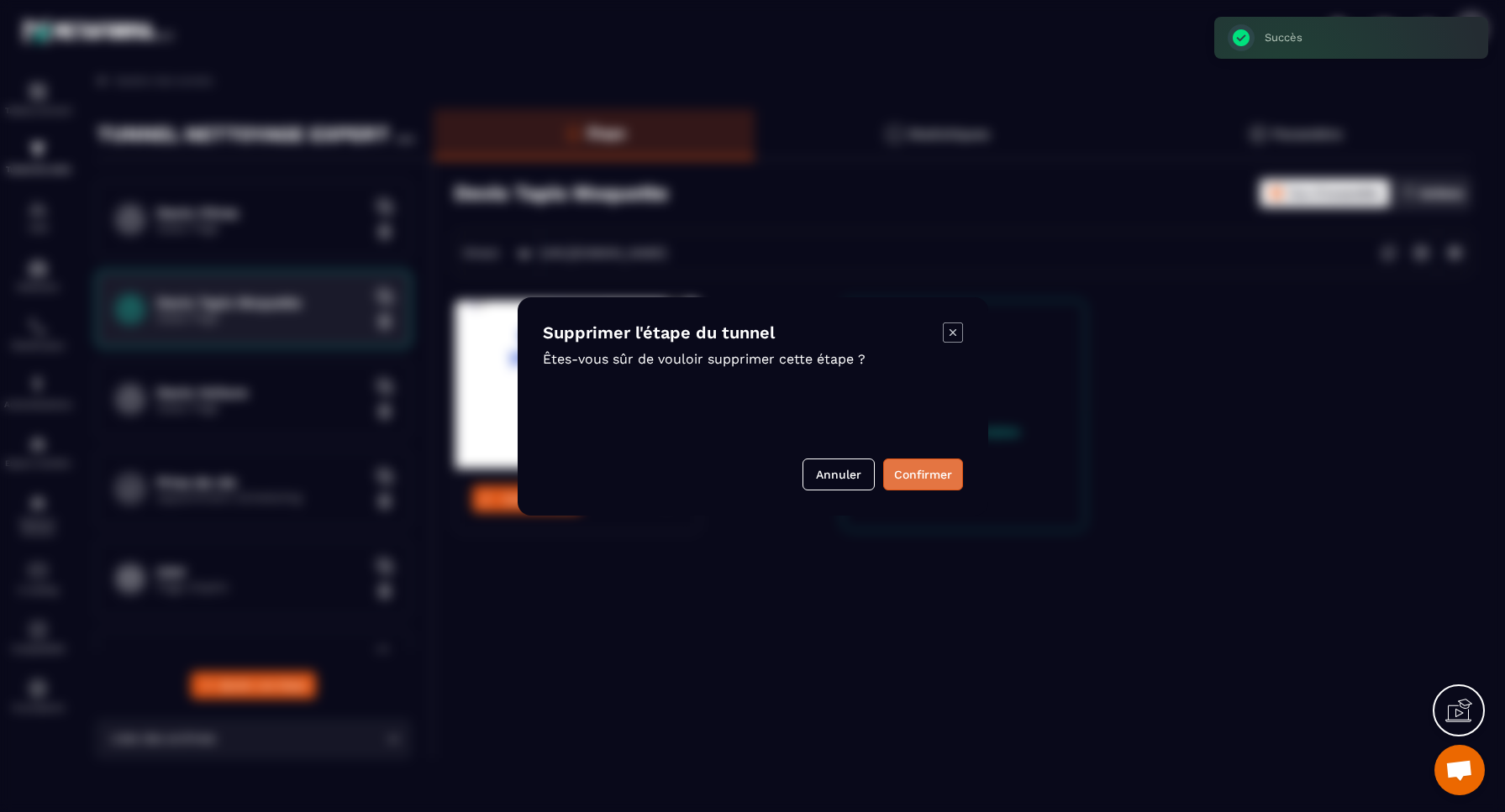
click at [928, 472] on button "Confirmer" at bounding box center [923, 475] width 80 height 32
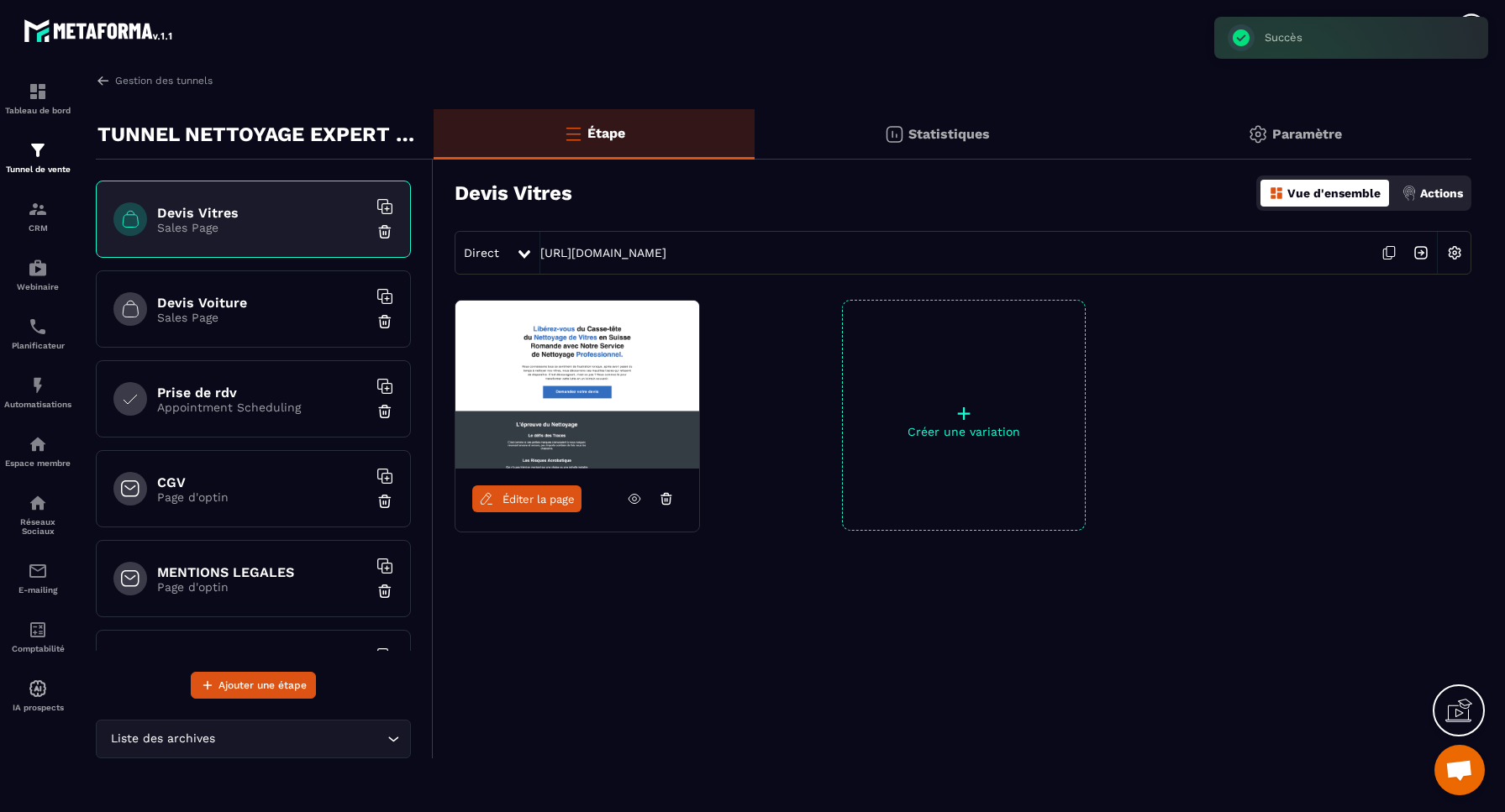
click at [285, 334] on div "Devis Voiture Sales Page" at bounding box center [253, 308] width 315 height 77
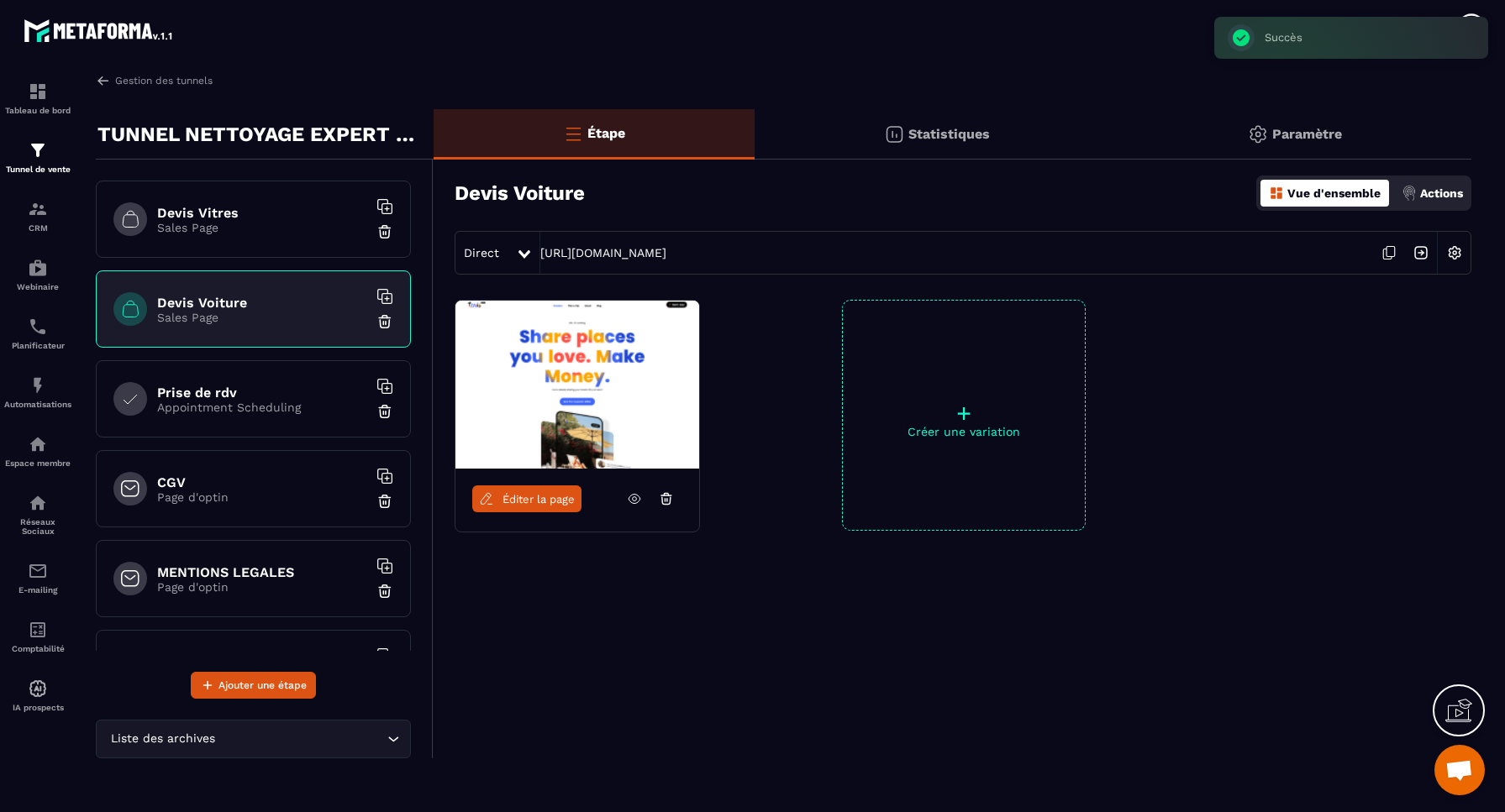
click at [386, 323] on img at bounding box center [385, 322] width 17 height 17
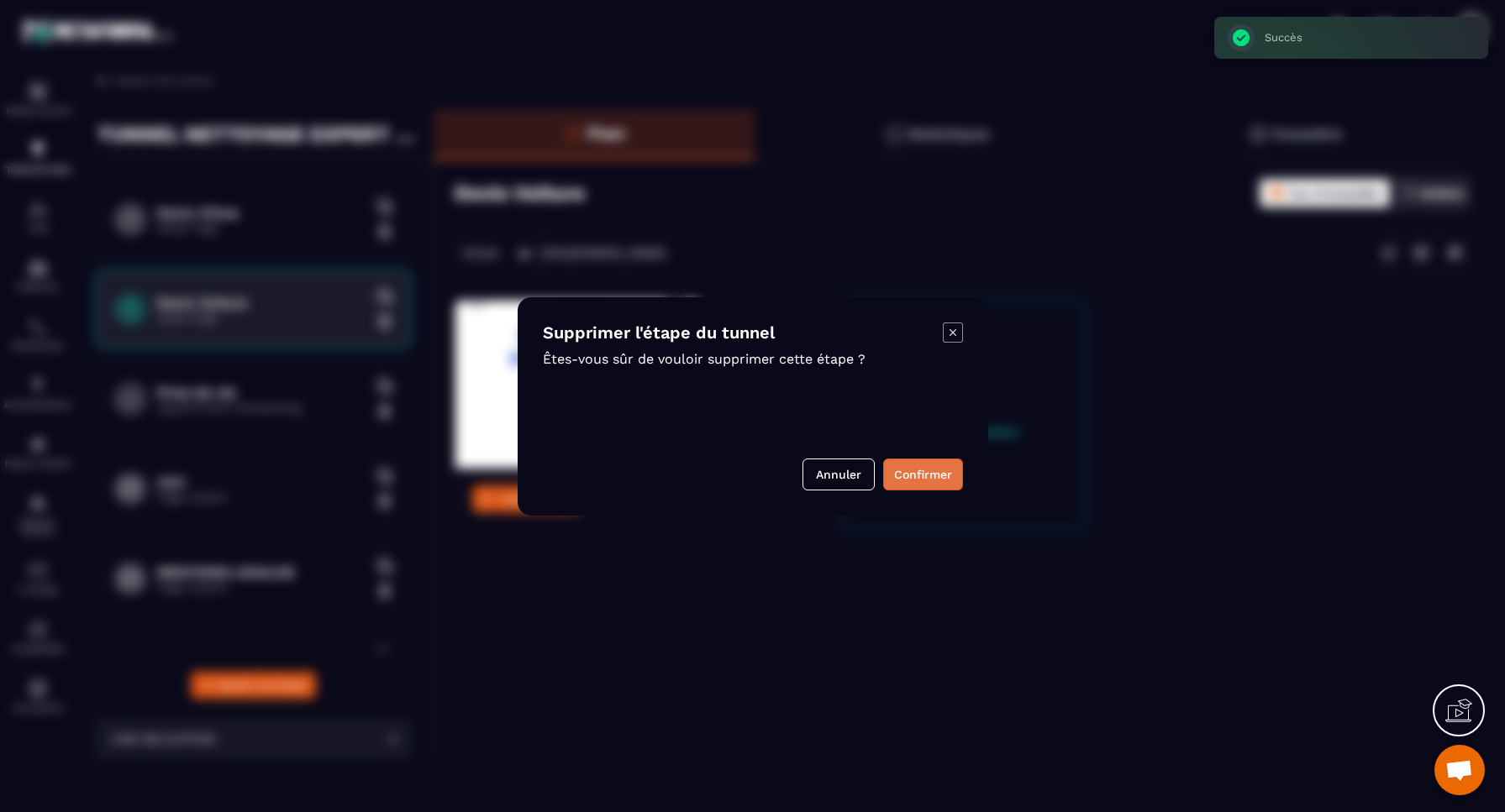
click at [929, 474] on button "Confirmer" at bounding box center [923, 475] width 80 height 32
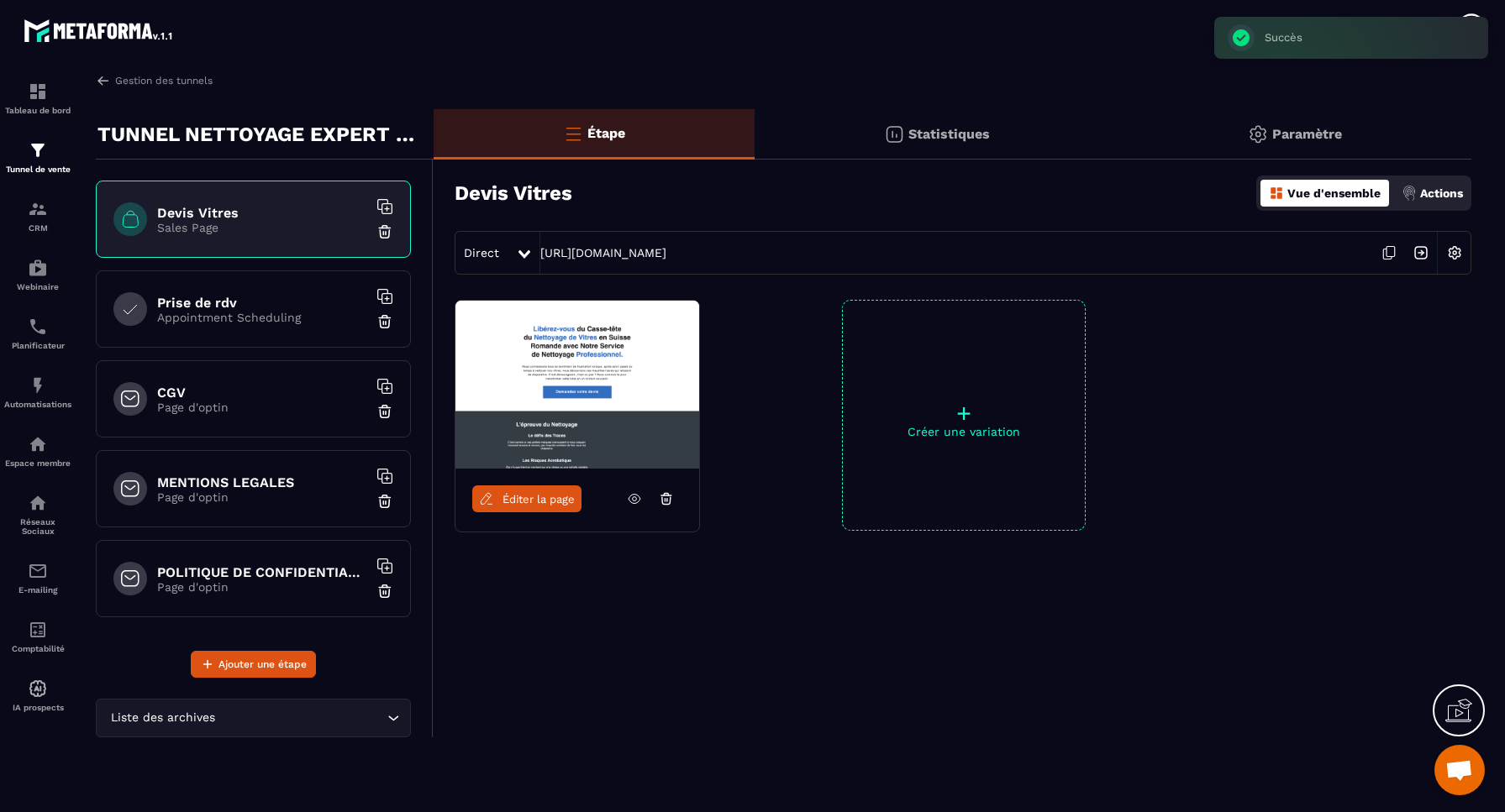
click at [258, 334] on div "Prise de rdv Appointment Scheduling" at bounding box center [253, 308] width 315 height 77
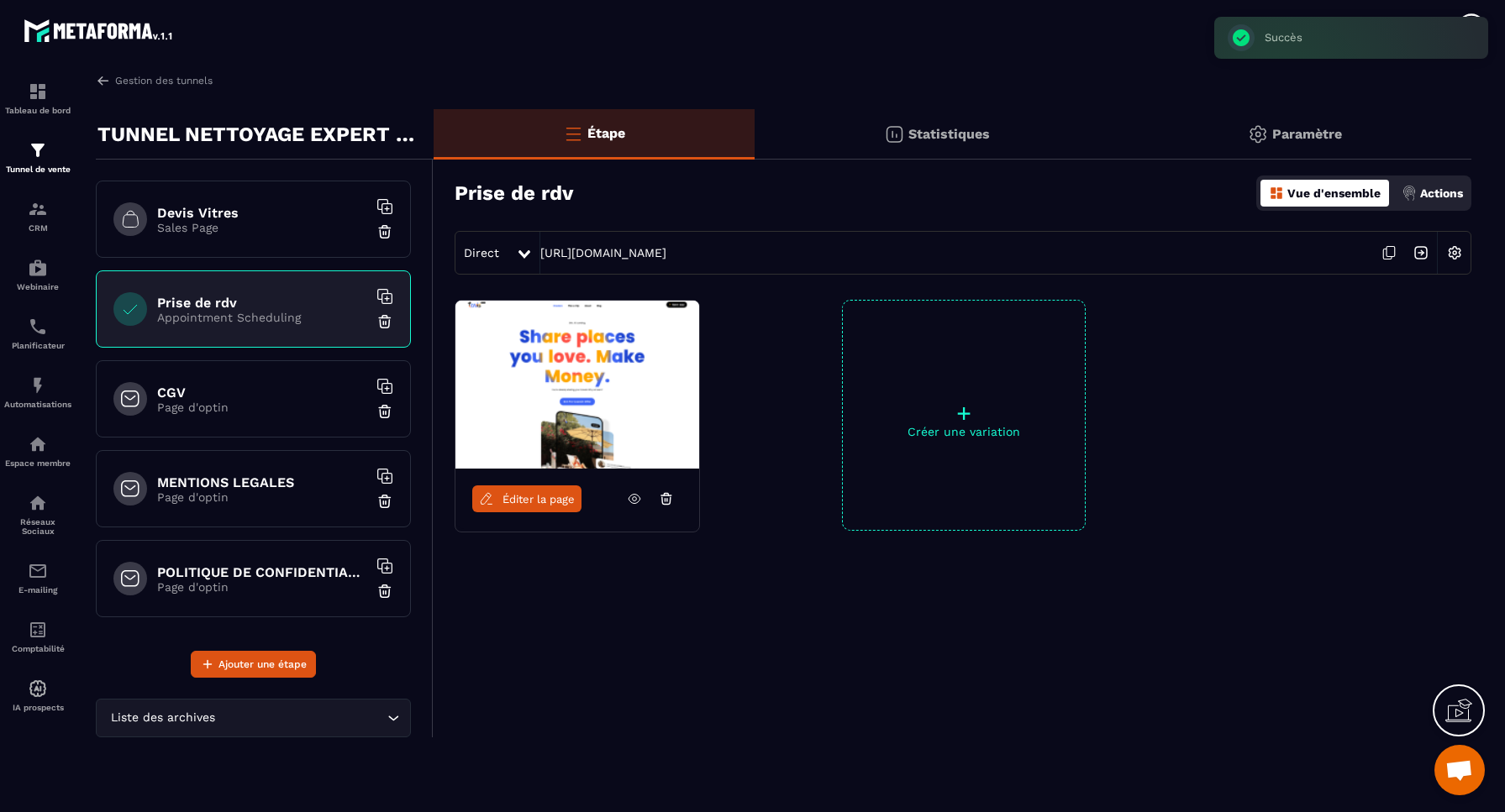
click at [384, 322] on img at bounding box center [385, 322] width 17 height 17
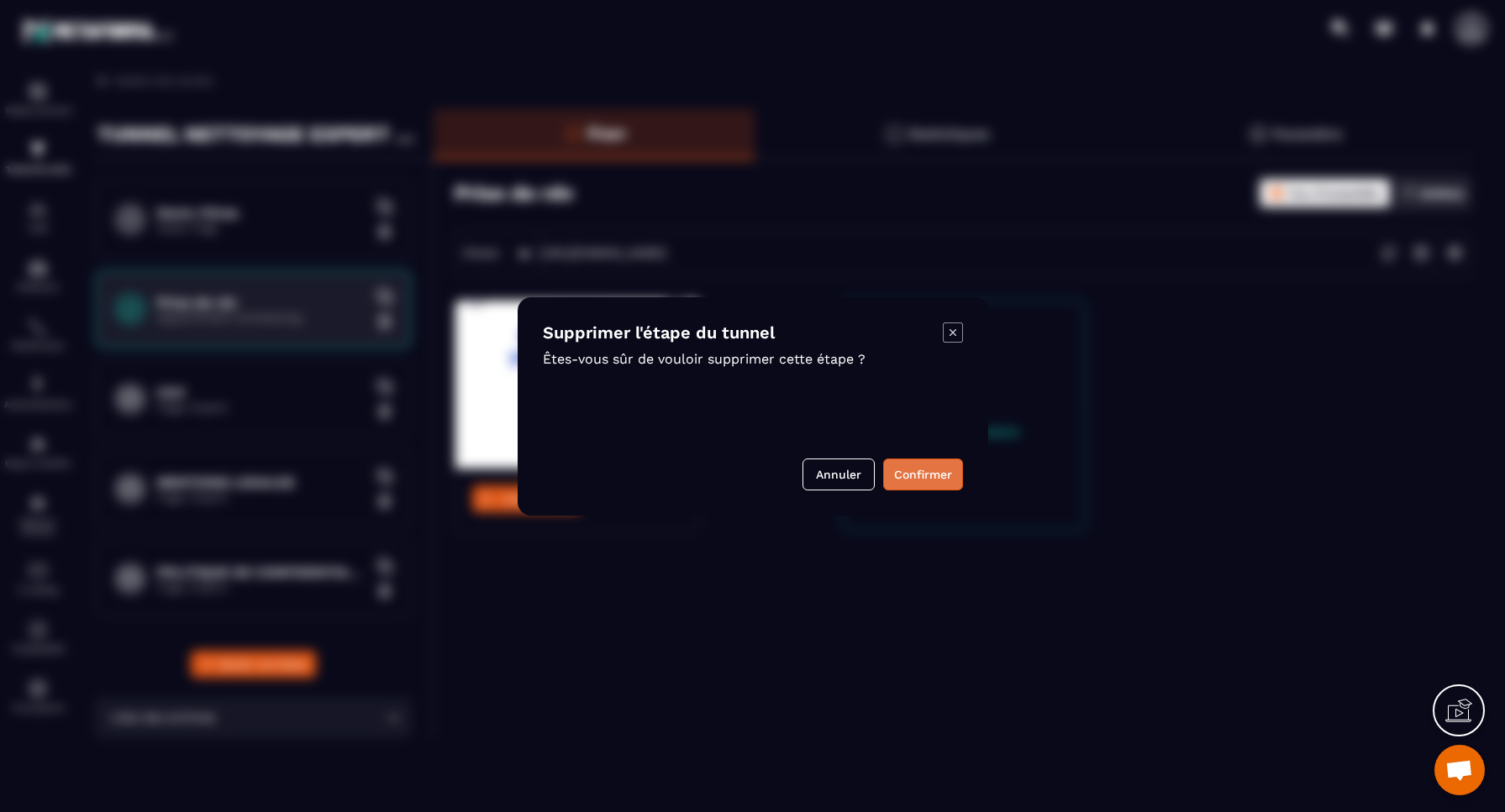
click at [938, 473] on button "Confirmer" at bounding box center [923, 475] width 80 height 32
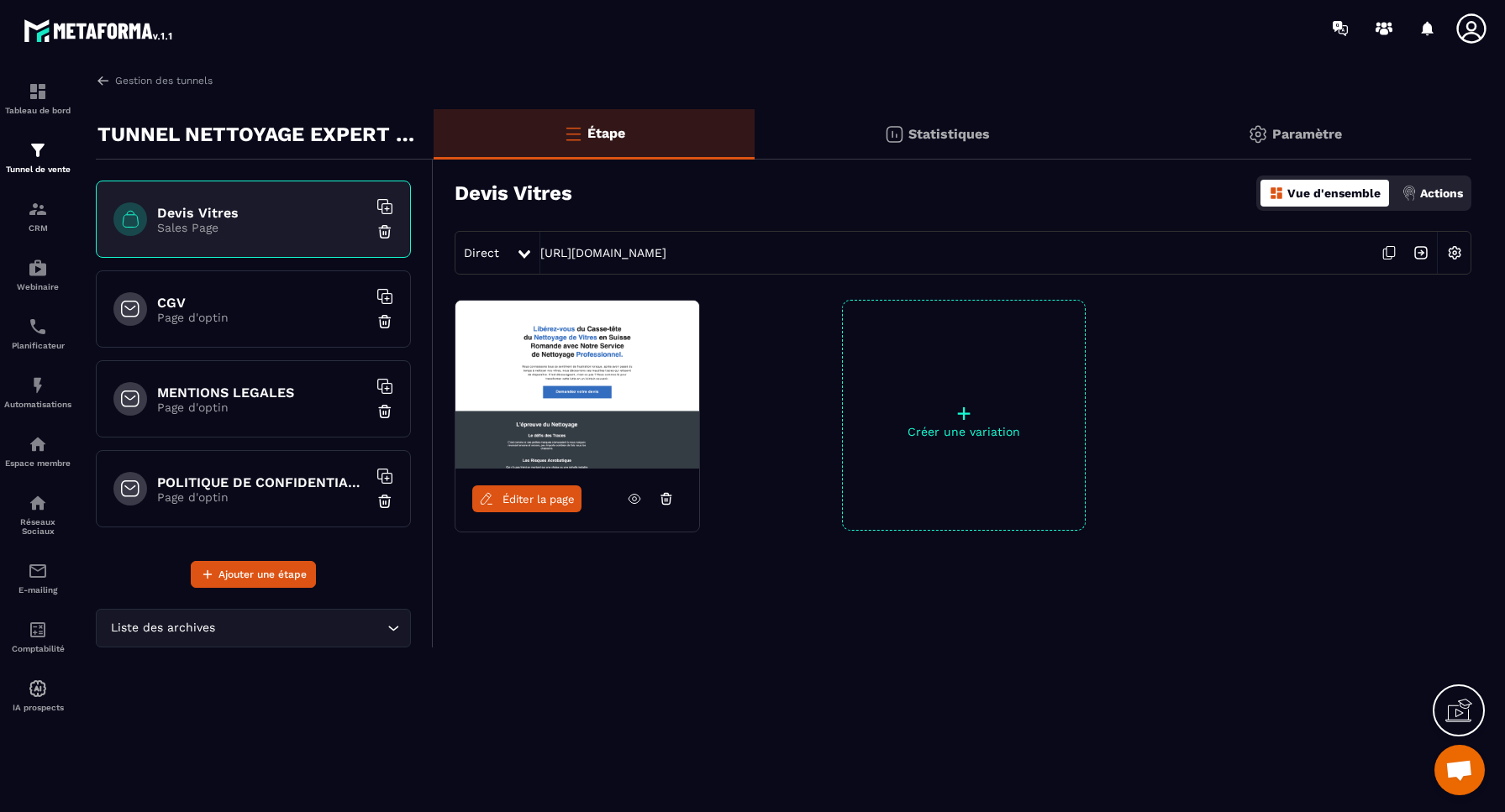
click at [1457, 254] on img at bounding box center [1454, 253] width 32 height 32
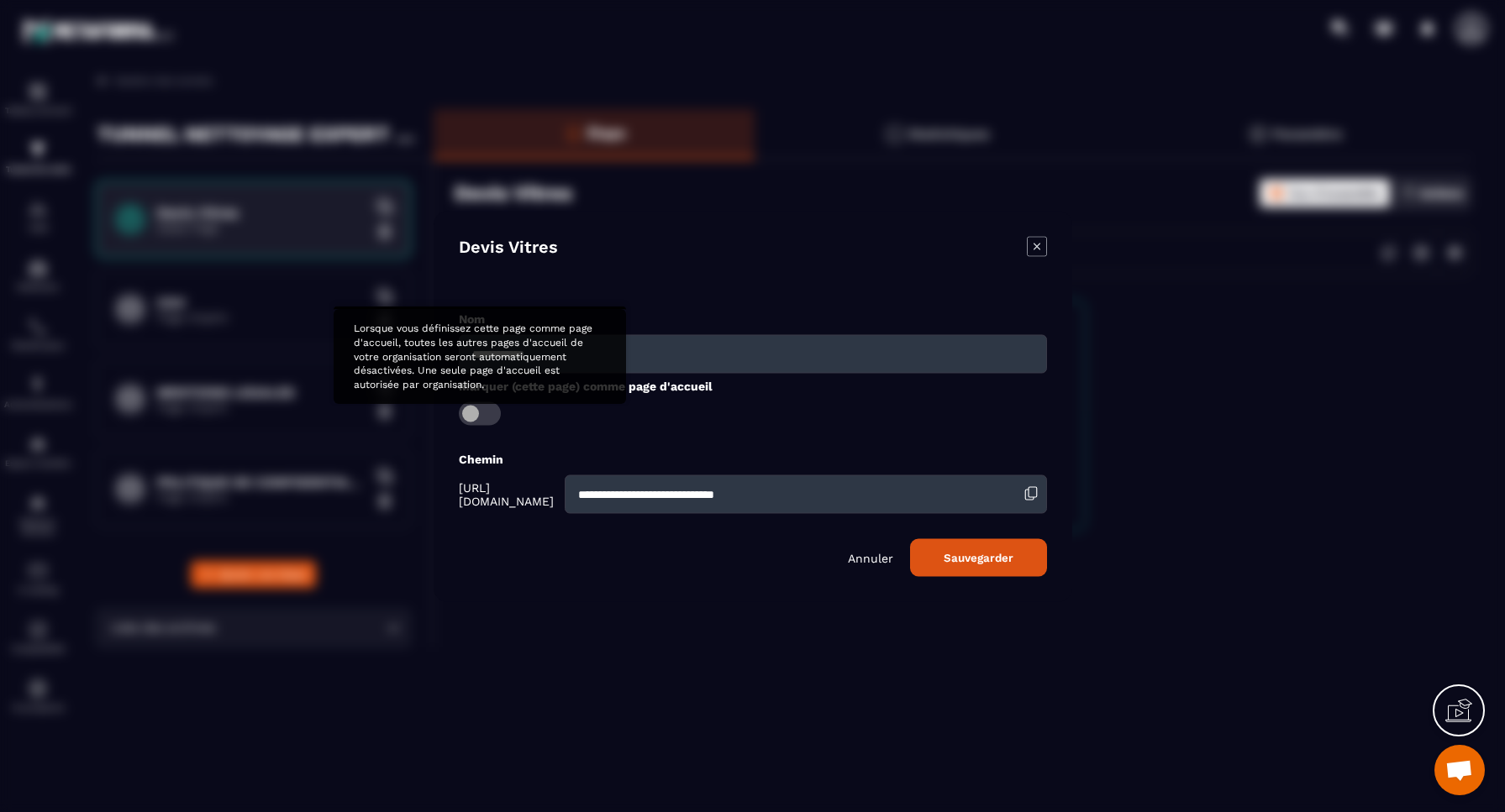
click at [481, 412] on span "Modal window" at bounding box center [480, 413] width 42 height 24
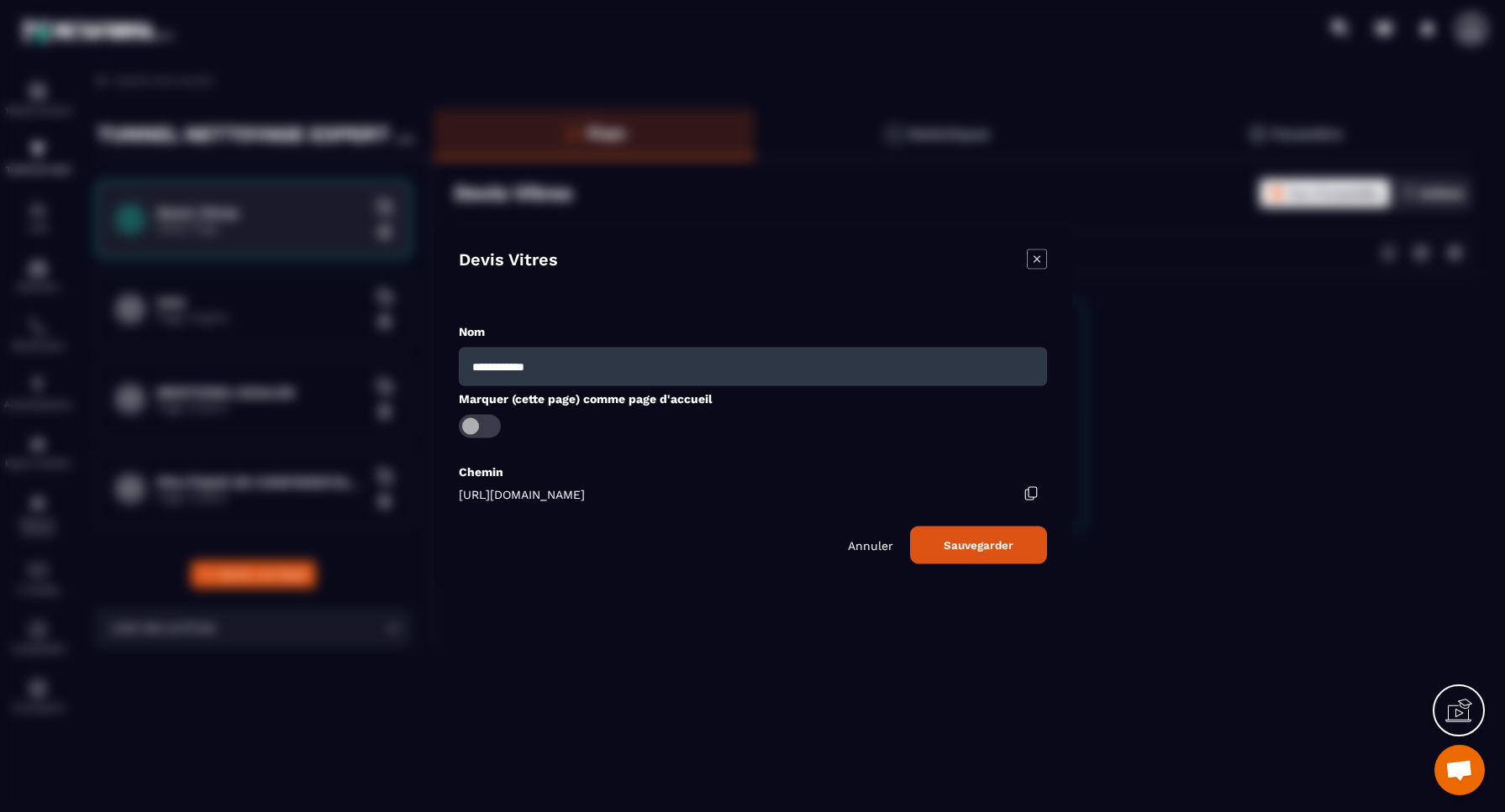
click at [879, 542] on p "Annuler" at bounding box center [871, 545] width 46 height 14
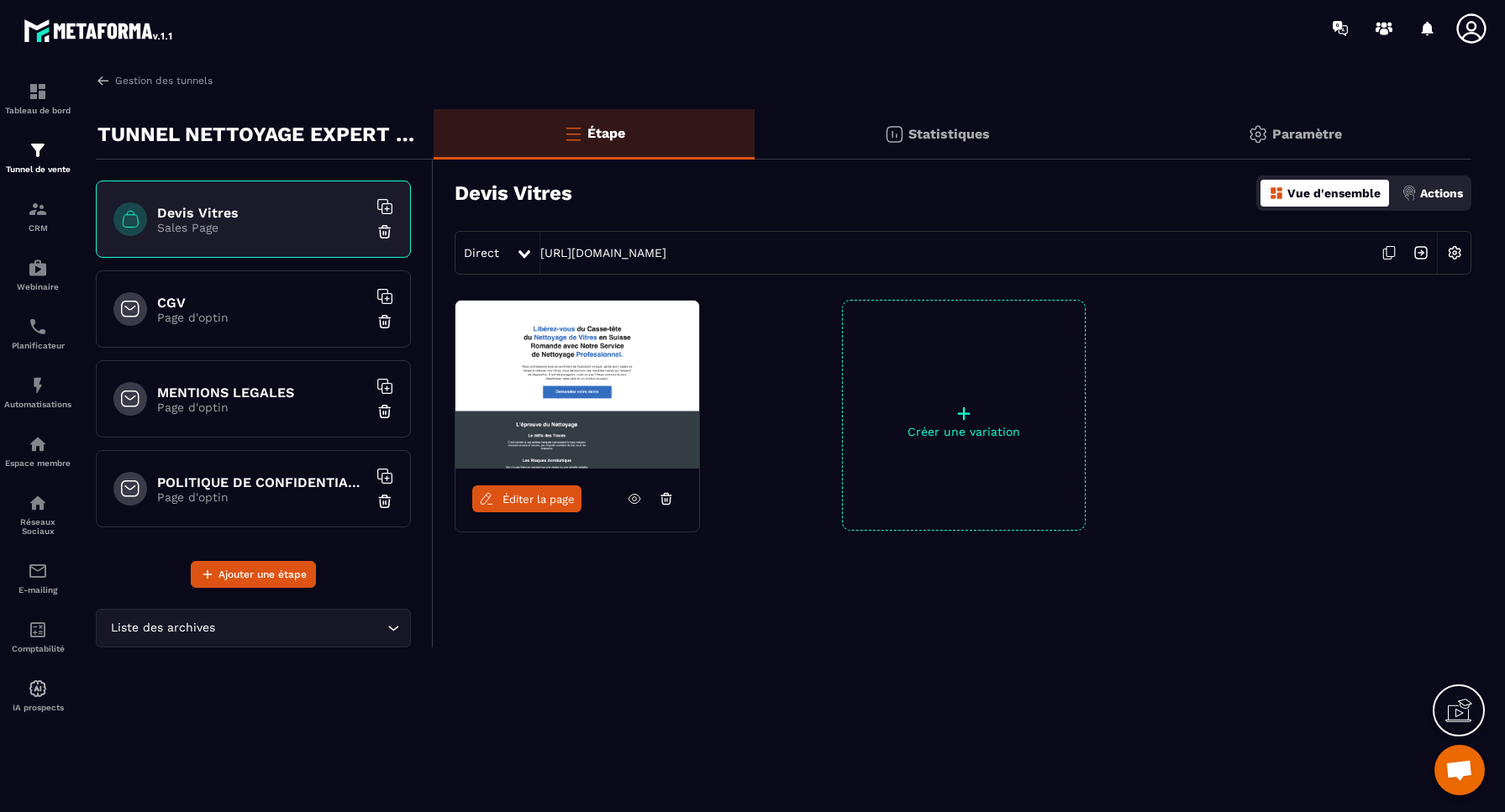
click at [1296, 129] on p "Paramètre" at bounding box center [1307, 134] width 69 height 16
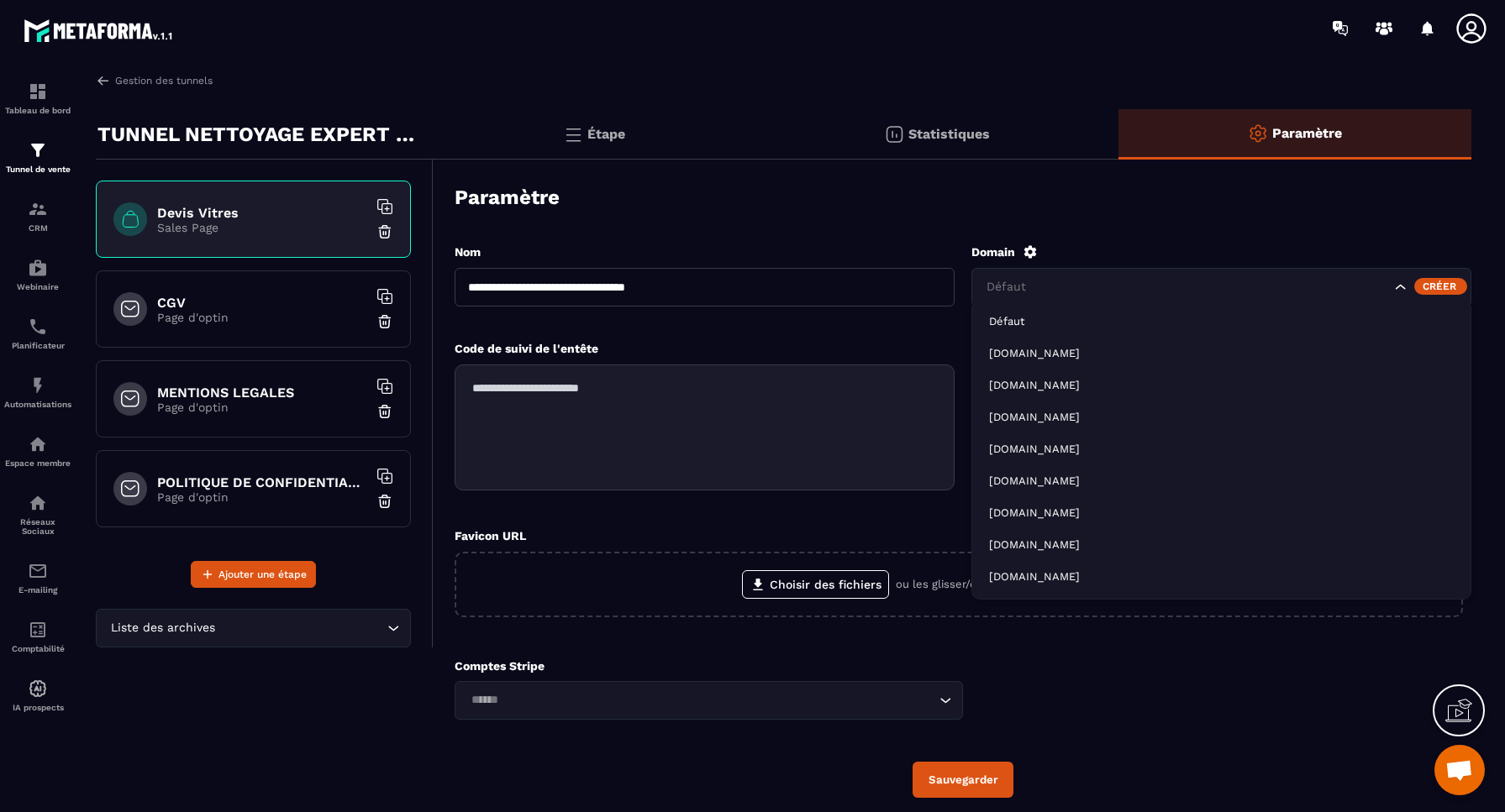
click at [1034, 281] on div "Défaut" at bounding box center [1187, 287] width 412 height 19
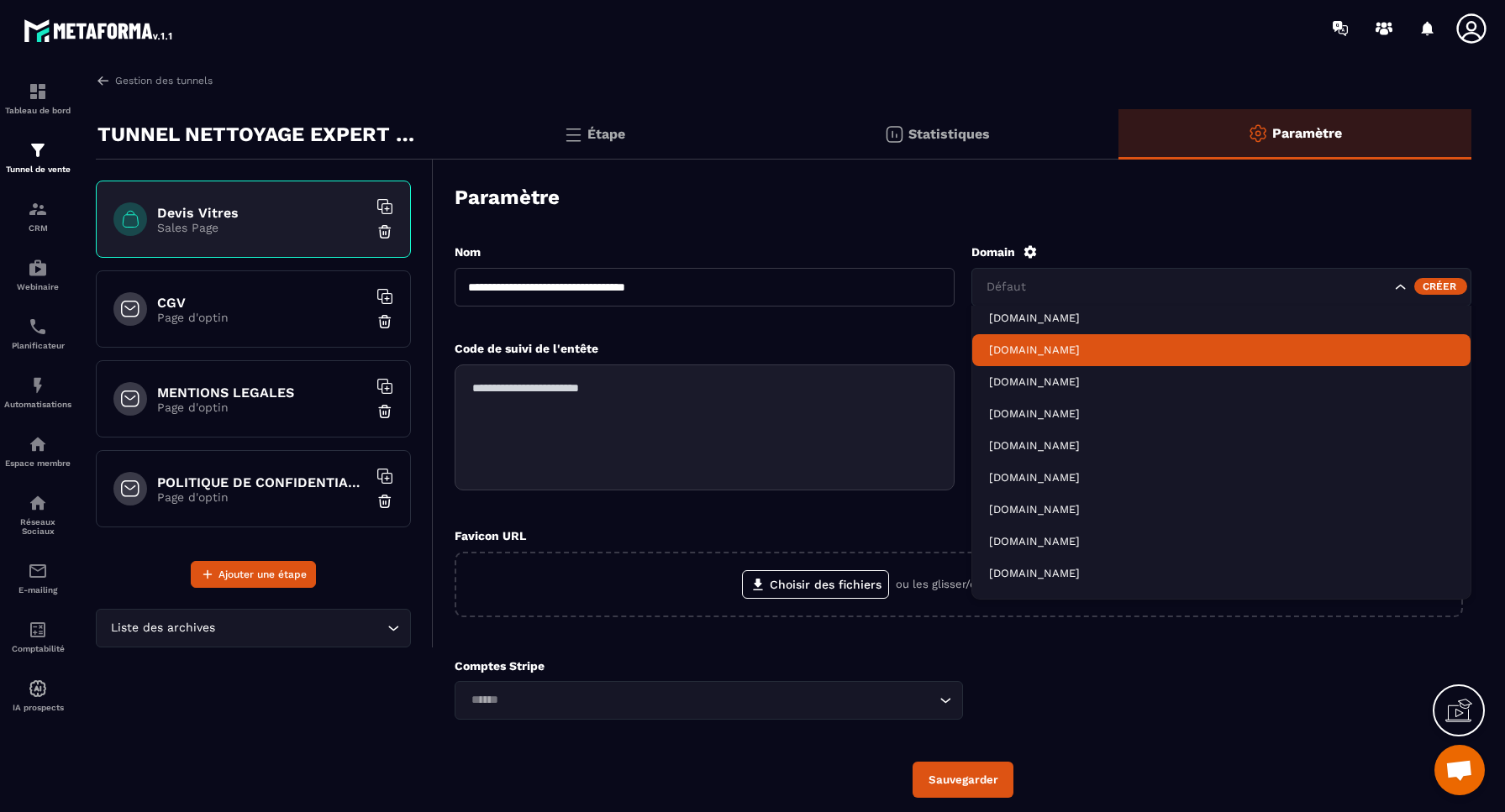
scroll to position [141, 0]
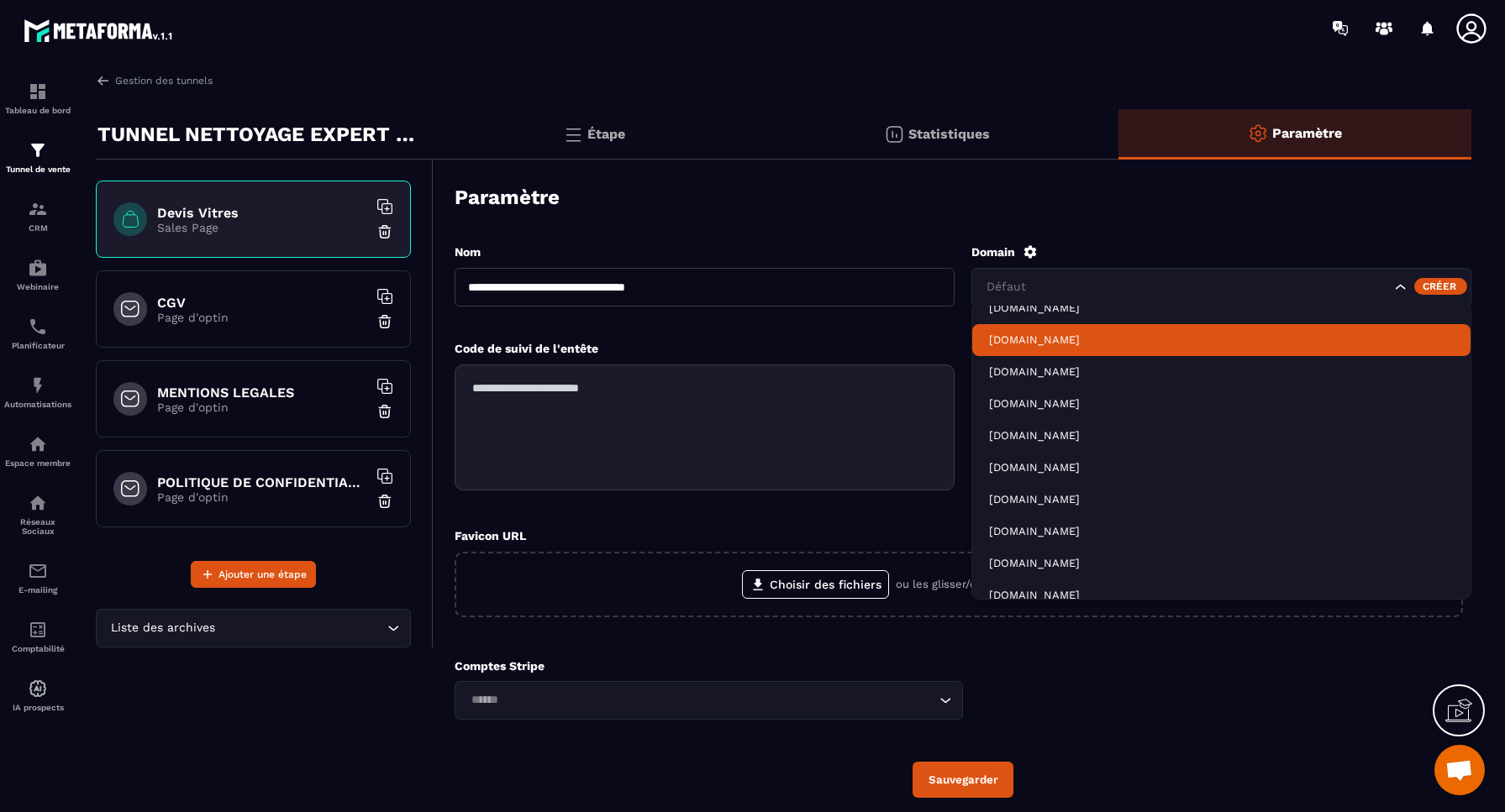
click at [1039, 342] on p "[DOMAIN_NAME]" at bounding box center [1220, 340] width 465 height 15
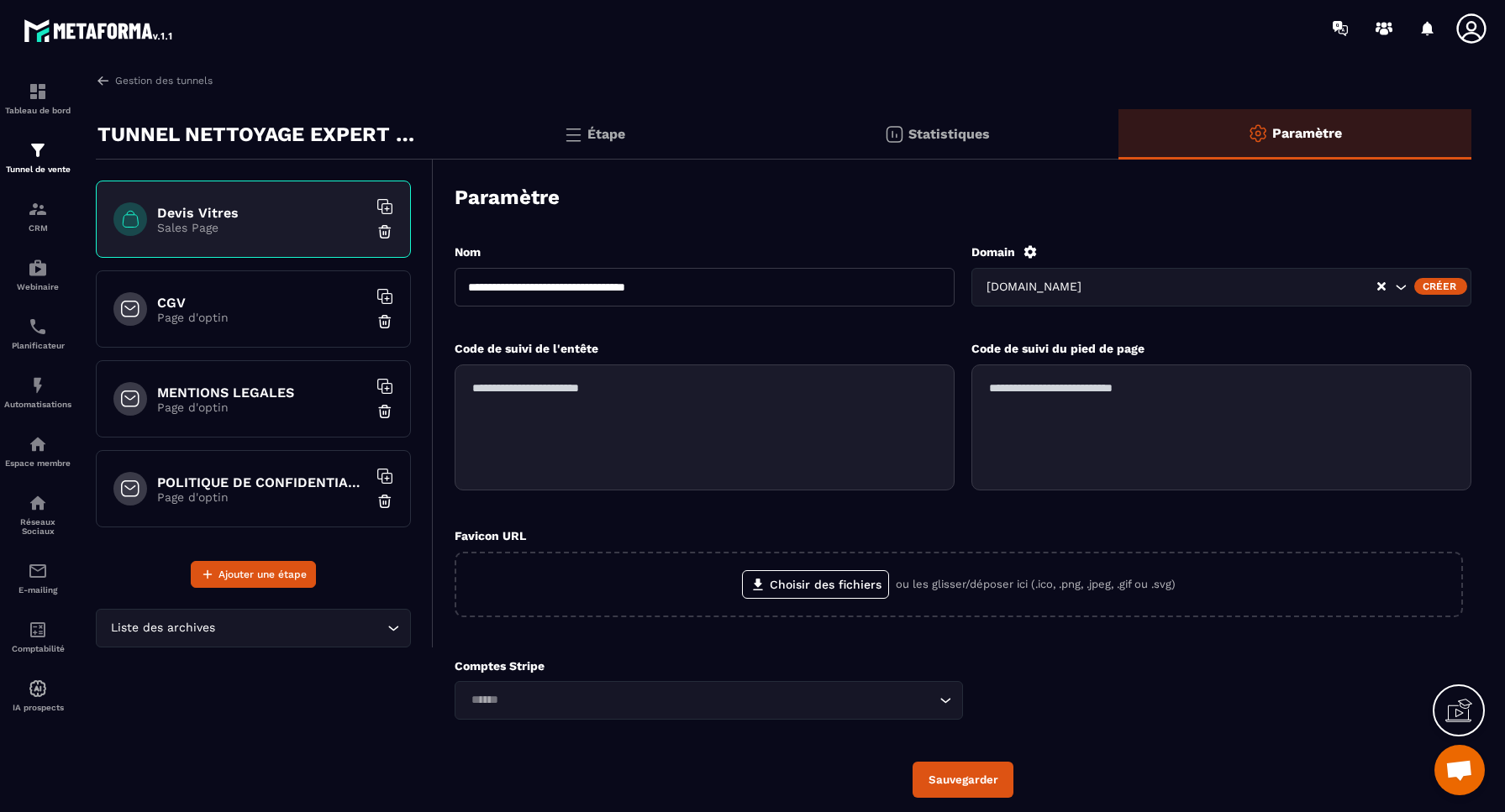
click at [733, 281] on input "**********" at bounding box center [705, 287] width 500 height 39
click at [733, 284] on input "**********" at bounding box center [705, 287] width 500 height 39
type input "**********"
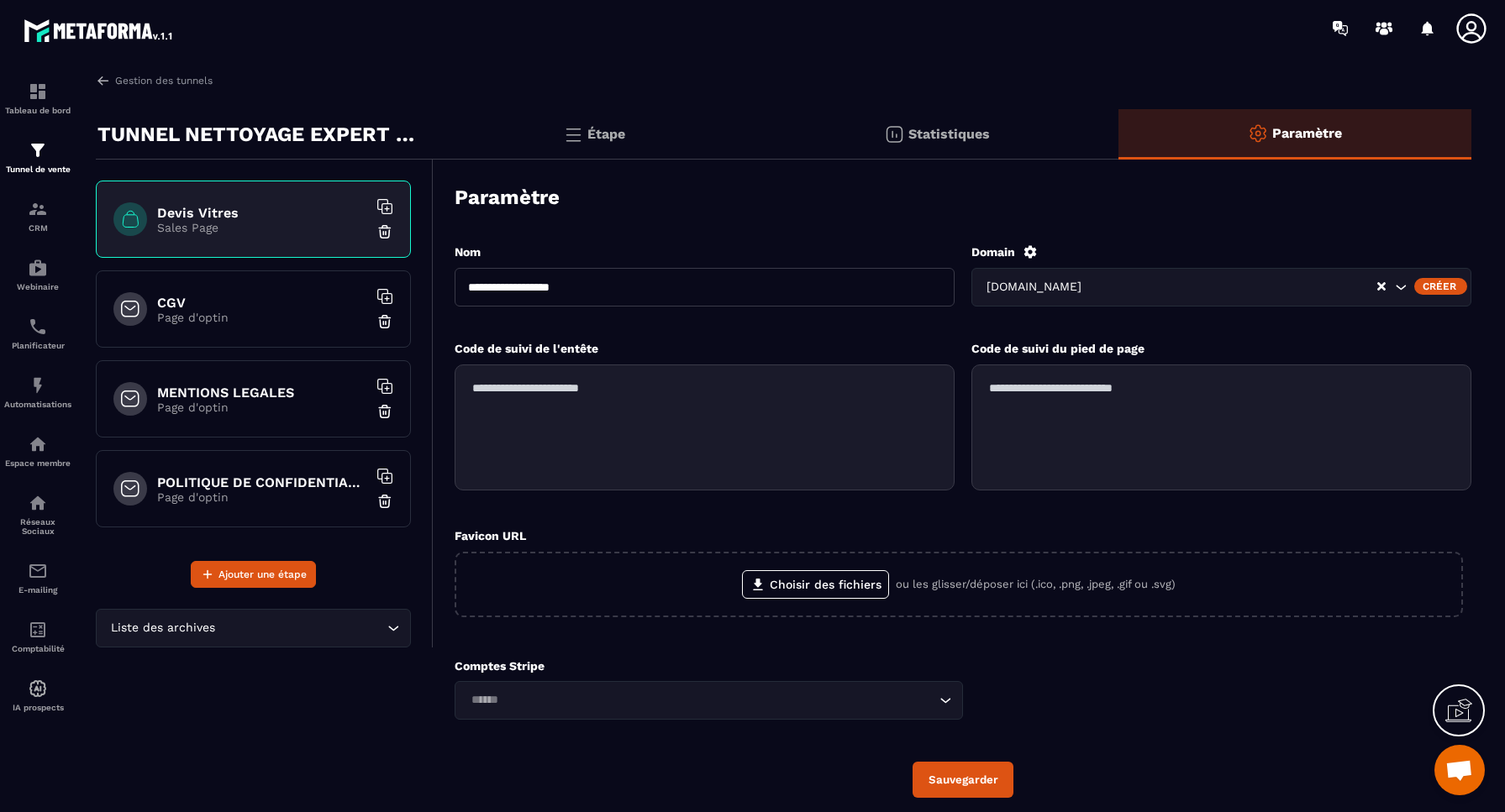
click at [1440, 287] on div "Créer" at bounding box center [1440, 286] width 53 height 17
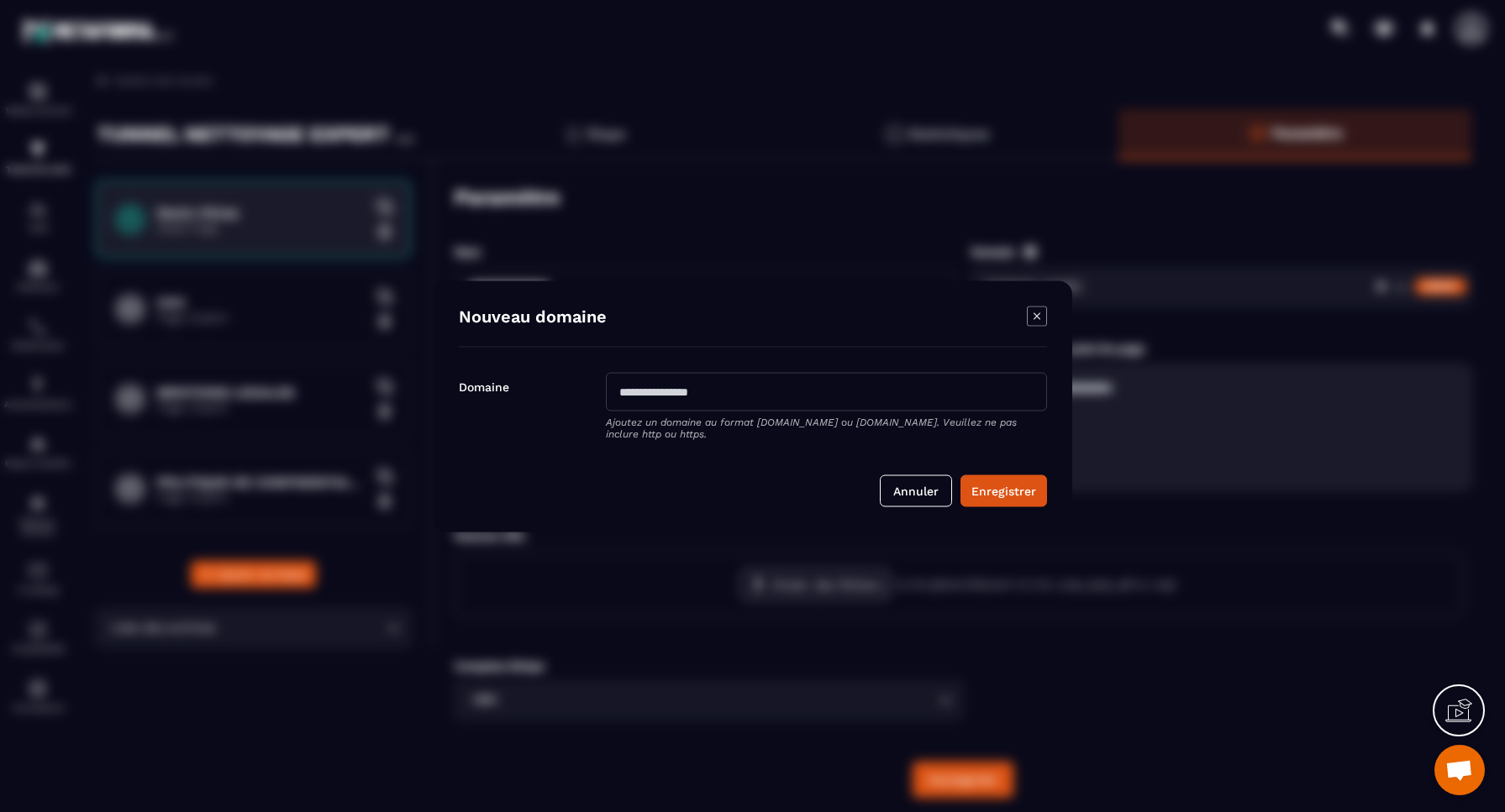
click at [913, 500] on button "Annuler" at bounding box center [916, 490] width 72 height 32
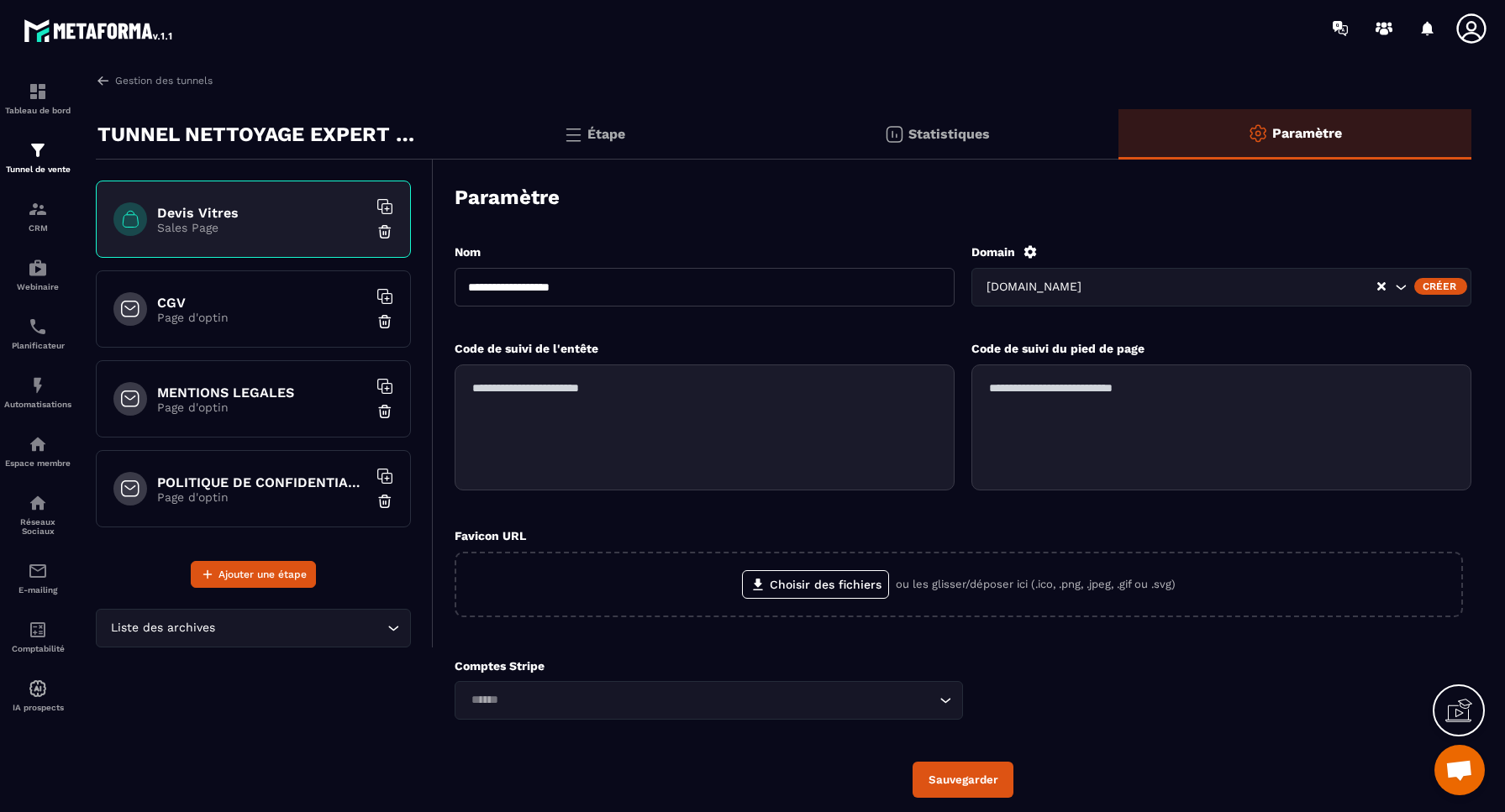
click at [963, 779] on button "Sauvegarder" at bounding box center [962, 780] width 101 height 36
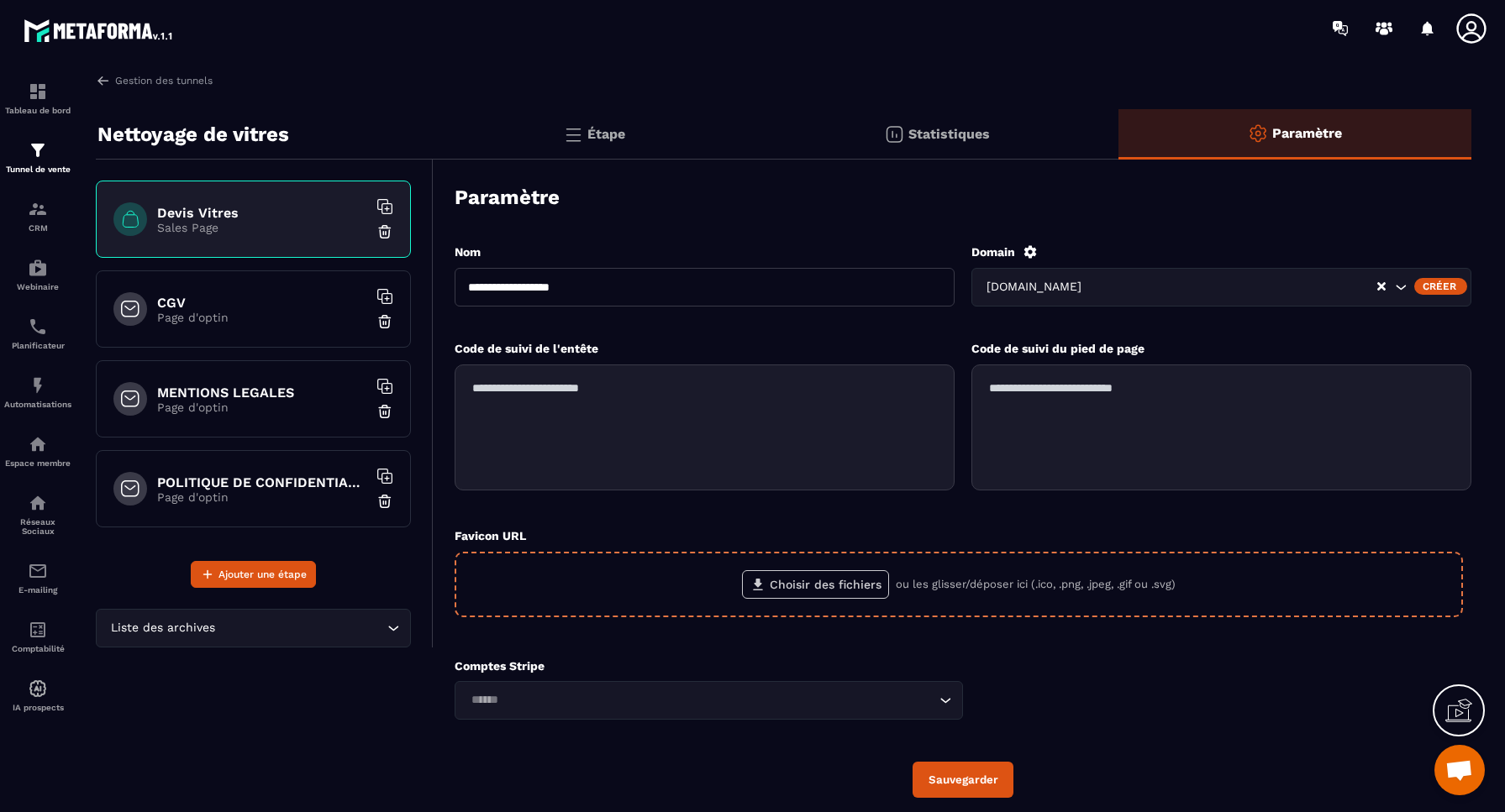
click at [808, 585] on label "Choisir des fichiers" at bounding box center [816, 585] width 147 height 29
click at [0, 0] on input "Choisir des fichiers" at bounding box center [0, 0] width 0 height 0
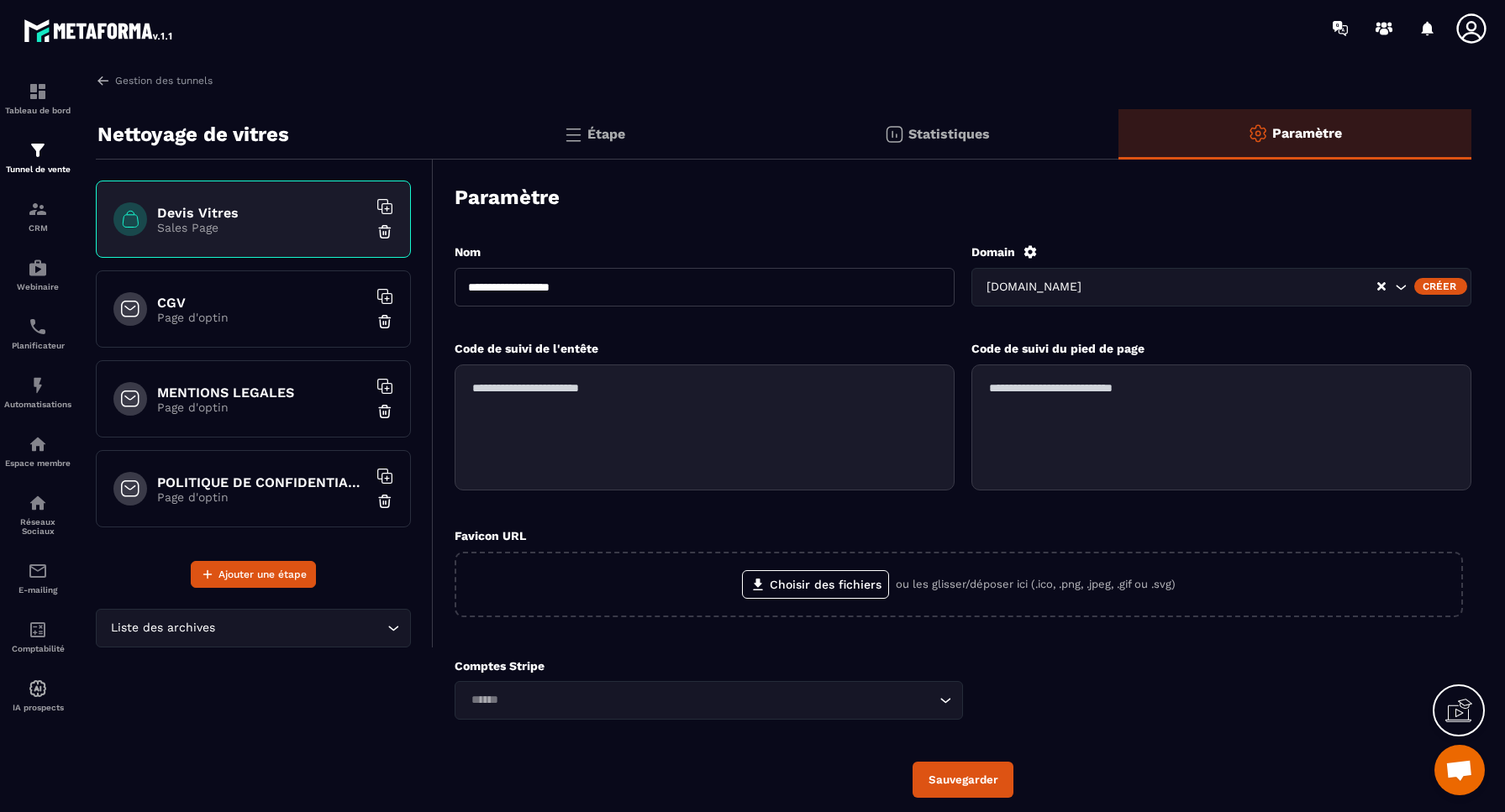
click at [280, 225] on p "Sales Page" at bounding box center [262, 228] width 210 height 14
click at [617, 132] on p "Étape" at bounding box center [606, 134] width 38 height 16
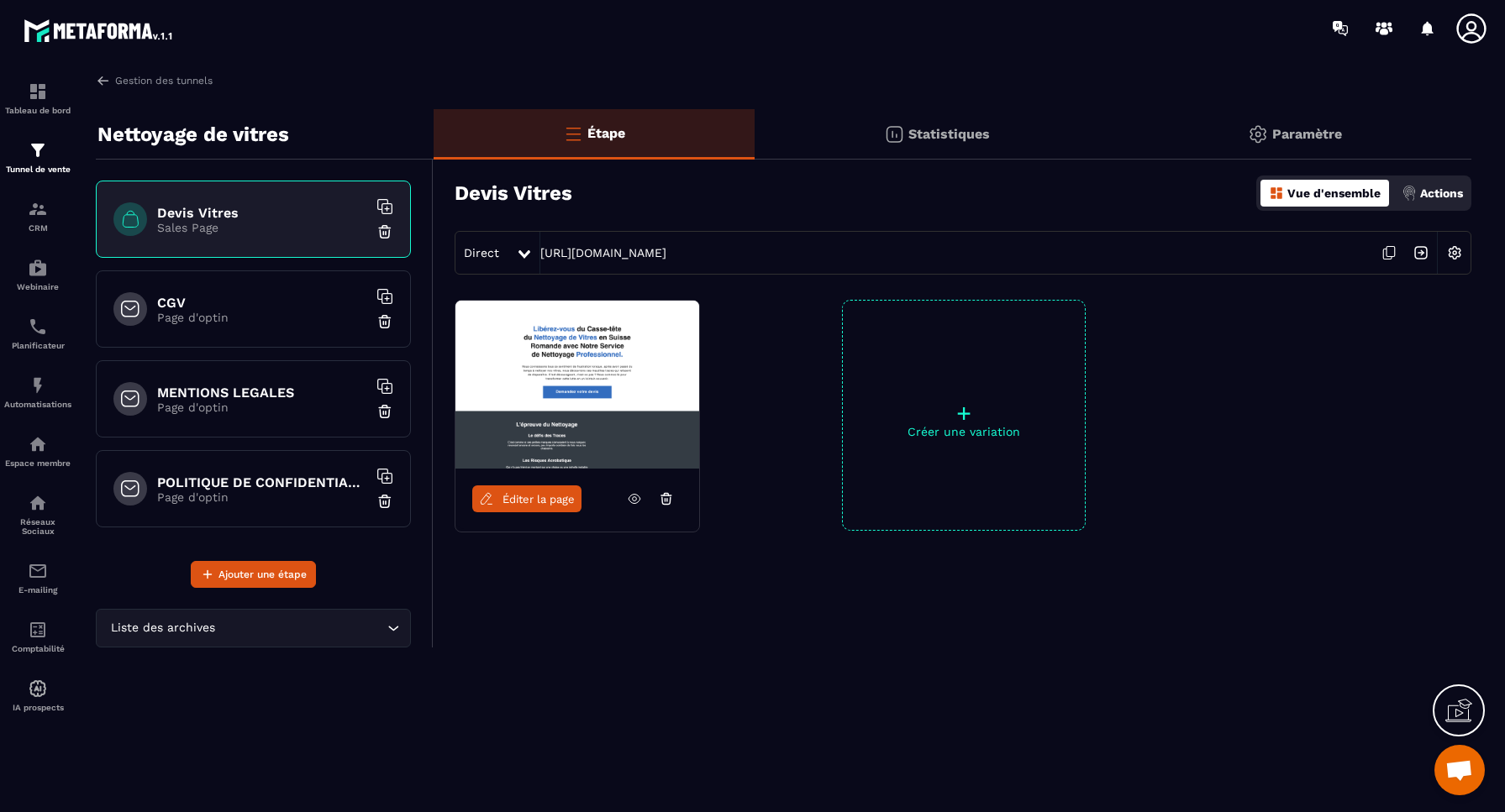
click at [539, 500] on span "Éditer la page" at bounding box center [538, 499] width 72 height 13
